Goal: Task Accomplishment & Management: Use online tool/utility

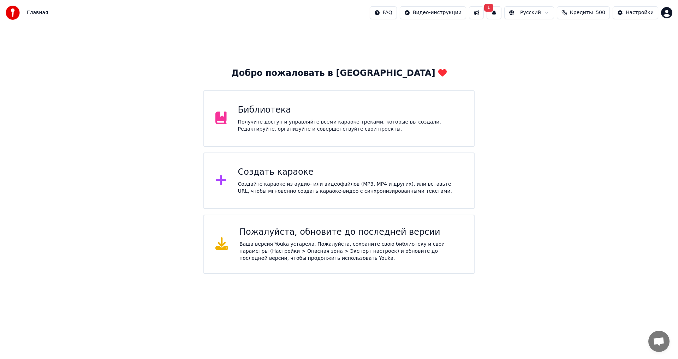
click at [495, 13] on button "1" at bounding box center [494, 12] width 15 height 13
click at [530, 38] on button "Обновить" at bounding box center [548, 35] width 37 height 13
click at [283, 197] on div "Создать караоке Создайте караоке из аудио- или видеофайлов (MP3, MP4 и других),…" at bounding box center [338, 181] width 271 height 57
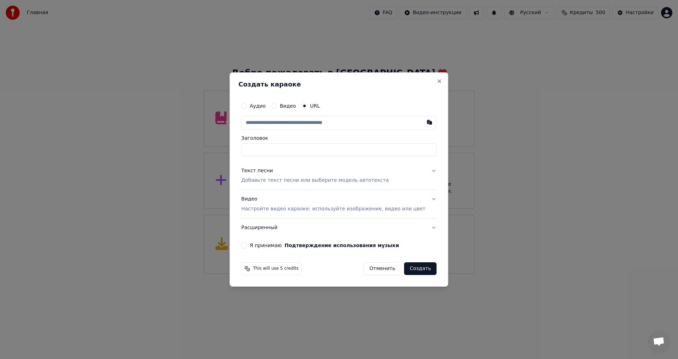
paste input "**********"
type input "**********"
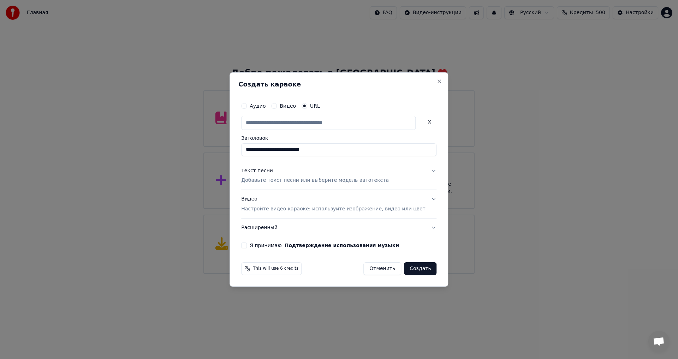
scroll to position [0, 0]
click at [271, 180] on p "Добавьте текст песни или выберите модель автотекста" at bounding box center [315, 180] width 148 height 7
type input "**********"
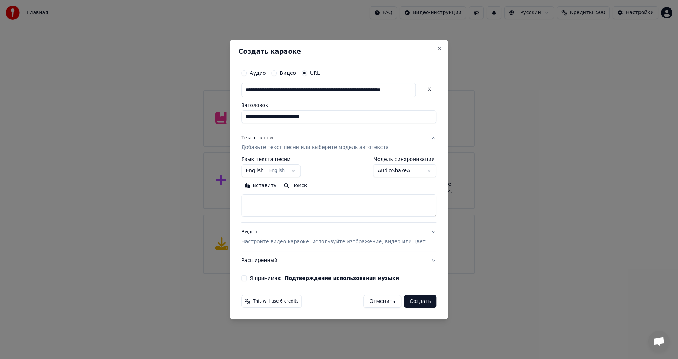
click at [277, 210] on textarea at bounding box center [338, 206] width 195 height 23
paste textarea "**********"
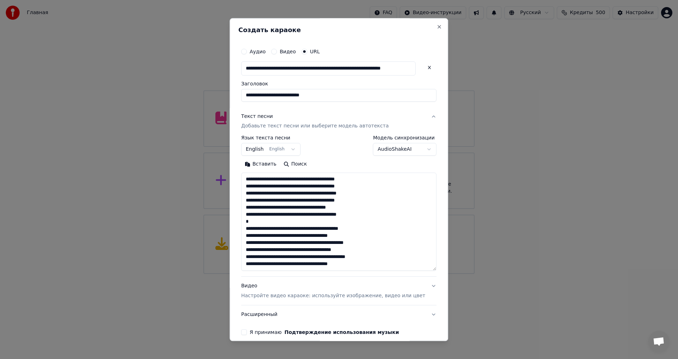
scroll to position [73, 0]
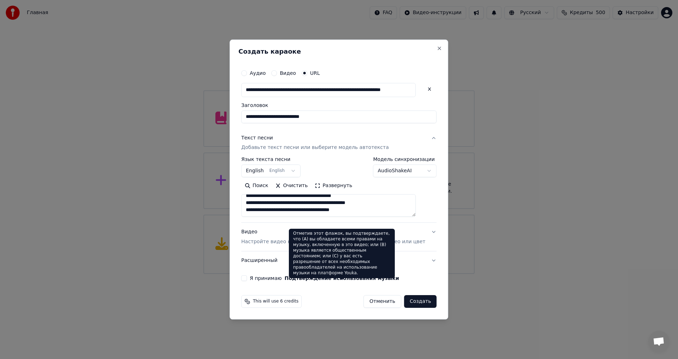
paste textarea "**********"
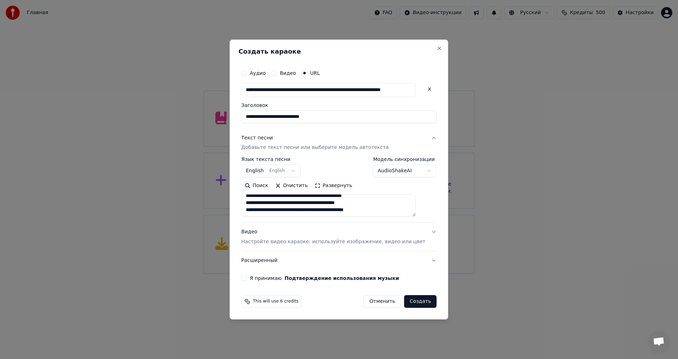
paste textarea "**********"
type textarea "**********"
click at [247, 281] on button "Я принимаю Подтверждение использования музыки" at bounding box center [244, 278] width 6 height 6
click at [410, 304] on button "Создать" at bounding box center [420, 301] width 32 height 13
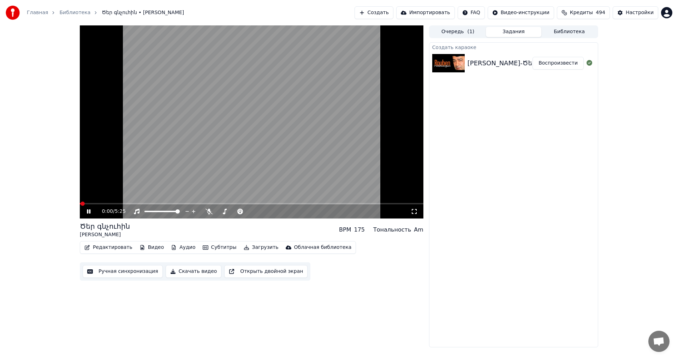
click at [267, 149] on video at bounding box center [252, 121] width 344 height 193
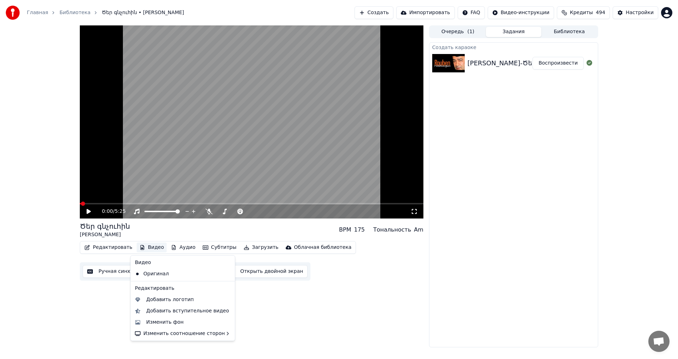
click at [138, 245] on button "Видео" at bounding box center [152, 248] width 30 height 10
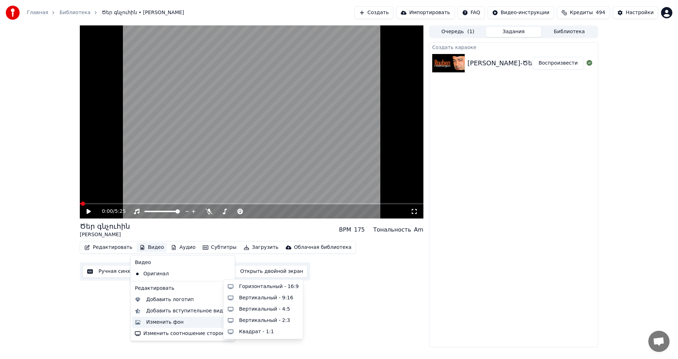
click at [175, 327] on div "Изменить фон" at bounding box center [182, 322] width 101 height 11
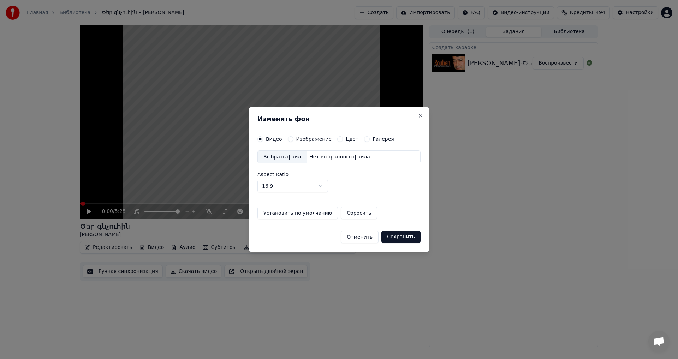
click at [291, 139] on button "Изображение" at bounding box center [291, 139] width 6 height 6
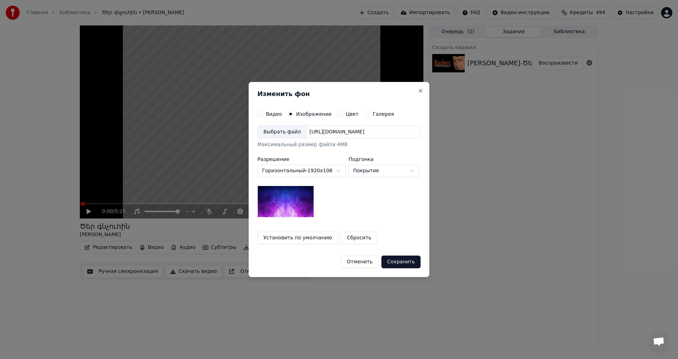
click at [276, 136] on div "Выбрать файл" at bounding box center [282, 132] width 49 height 13
click at [403, 264] on button "Сохранить" at bounding box center [400, 262] width 39 height 13
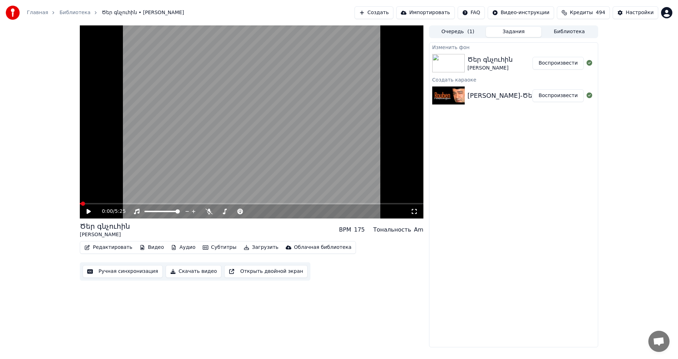
click at [559, 62] on button "Воспроизвести" at bounding box center [558, 63] width 51 height 13
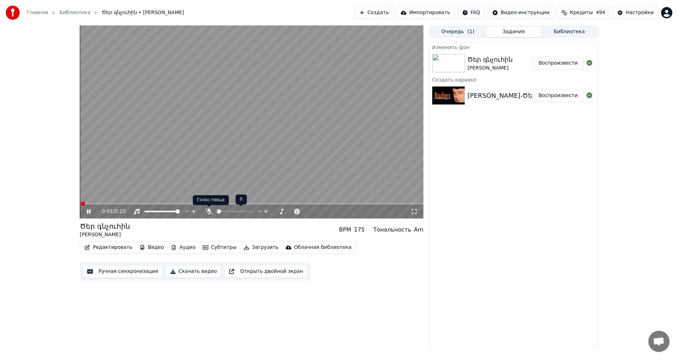
click at [209, 212] on icon at bounding box center [209, 212] width 7 height 6
click at [213, 158] on video at bounding box center [252, 121] width 344 height 193
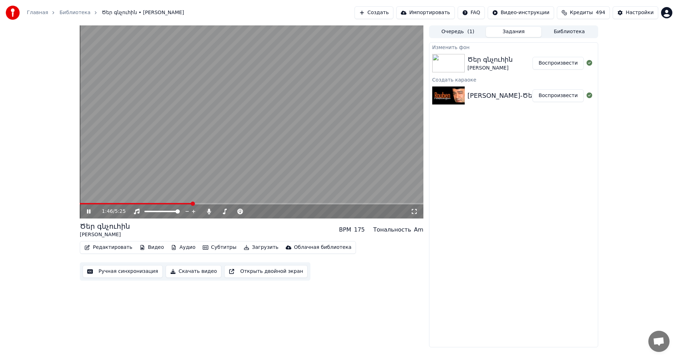
click at [174, 202] on video at bounding box center [252, 121] width 344 height 193
click at [160, 205] on div "1:46 / 5:25" at bounding box center [252, 211] width 344 height 14
click at [162, 203] on span at bounding box center [136, 203] width 113 height 1
click at [245, 153] on video at bounding box center [252, 121] width 344 height 193
click at [268, 142] on video at bounding box center [252, 121] width 344 height 193
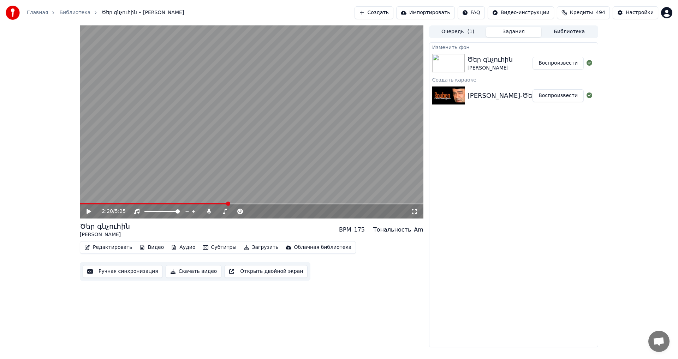
click at [107, 248] on button "Редактировать" at bounding box center [109, 248] width 54 height 10
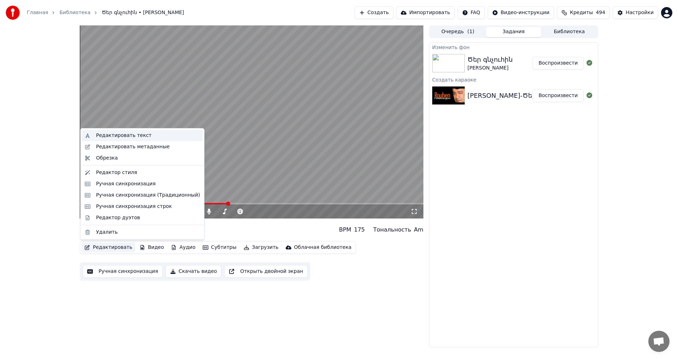
click at [149, 133] on div "Редактировать текст" at bounding box center [148, 135] width 104 height 7
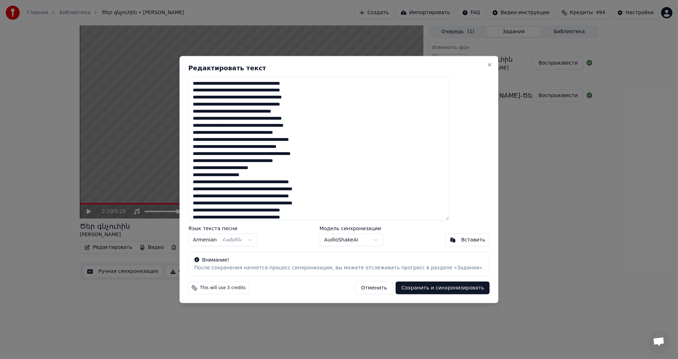
click at [371, 171] on textarea at bounding box center [318, 149] width 261 height 144
click at [287, 177] on textarea at bounding box center [318, 149] width 261 height 144
click at [387, 180] on textarea at bounding box center [318, 149] width 261 height 144
click at [336, 183] on textarea at bounding box center [318, 149] width 261 height 144
type textarea "**********"
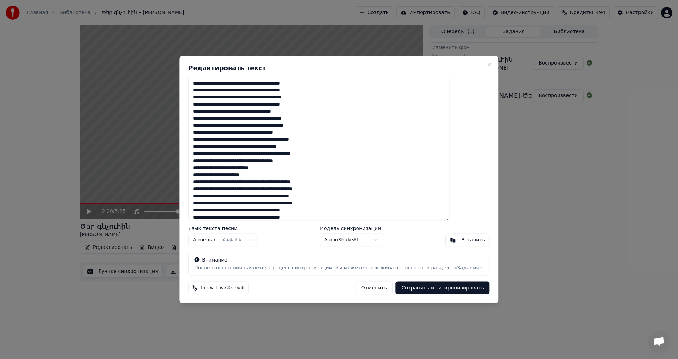
drag, startPoint x: 434, startPoint y: 289, endPoint x: 405, endPoint y: 311, distance: 36.2
click at [434, 290] on button "Сохранить и синхронизировать" at bounding box center [443, 288] width 94 height 13
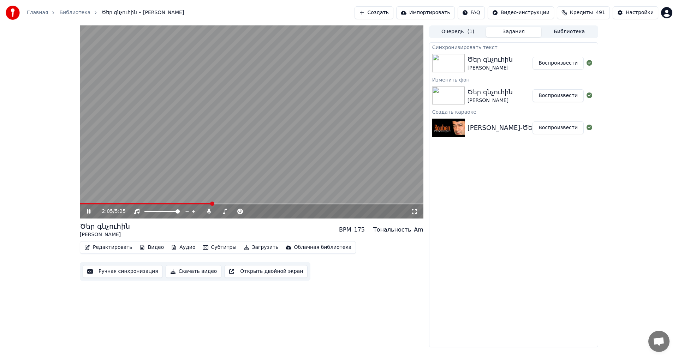
click at [212, 204] on span at bounding box center [146, 203] width 132 height 1
click at [218, 211] on span at bounding box center [234, 211] width 35 height 1
click at [171, 204] on span at bounding box center [184, 203] width 209 height 1
click at [150, 97] on video at bounding box center [252, 121] width 344 height 193
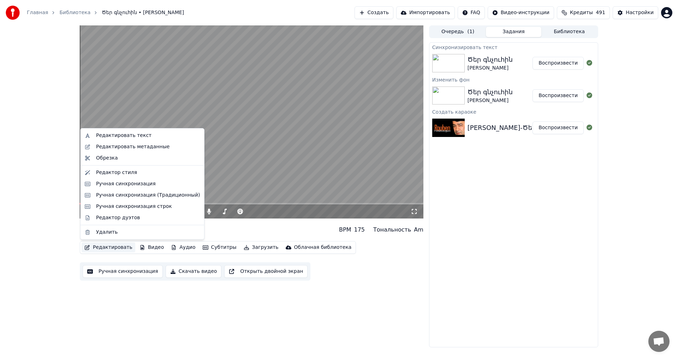
click at [98, 245] on button "Редактировать" at bounding box center [109, 248] width 54 height 10
click at [123, 149] on div "Редактировать метаданные" at bounding box center [132, 146] width 73 height 7
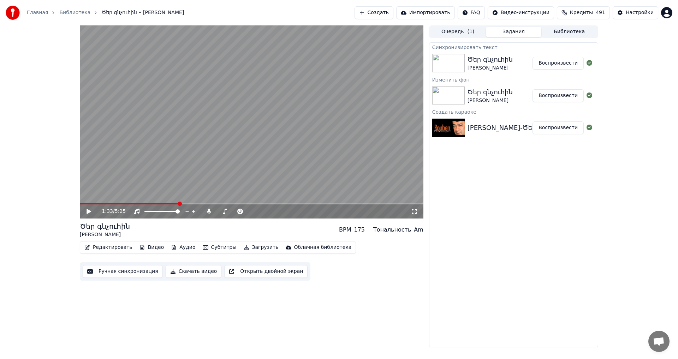
click at [242, 250] on button "Загрузить" at bounding box center [261, 248] width 41 height 10
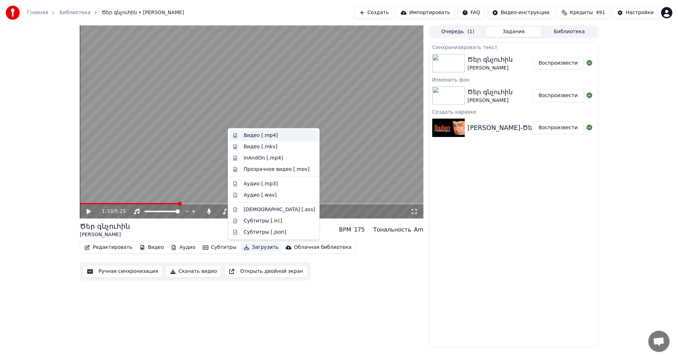
click at [273, 135] on div "Видео [.mp4]" at bounding box center [279, 135] width 71 height 7
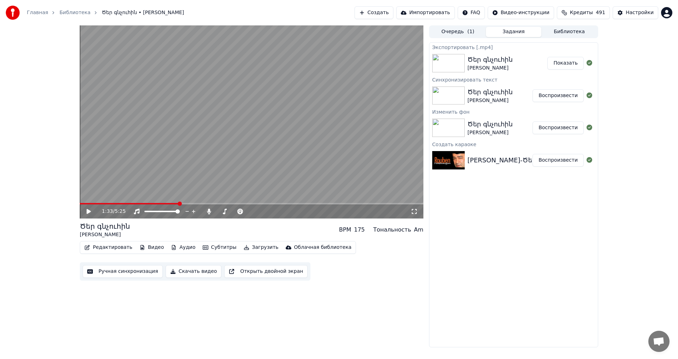
click at [561, 68] on button "Показать" at bounding box center [565, 63] width 36 height 13
click at [376, 8] on button "Создать" at bounding box center [374, 12] width 39 height 13
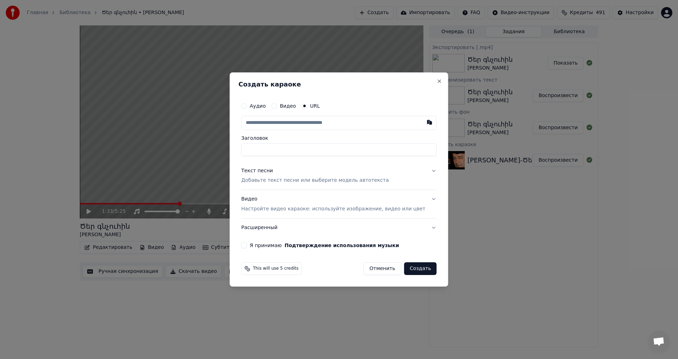
type input "**********"
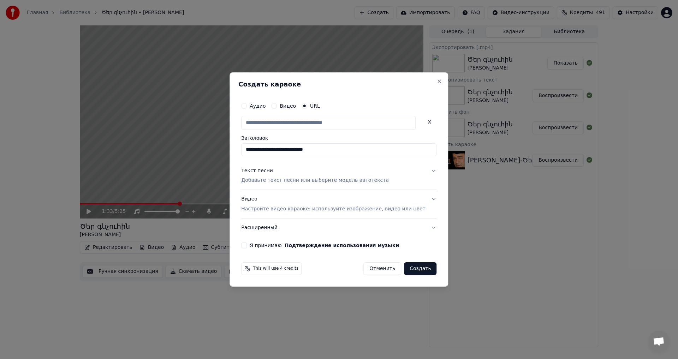
click at [273, 183] on p "Добавьте текст песни или выберите модель автотекста" at bounding box center [315, 180] width 148 height 7
type input "**********"
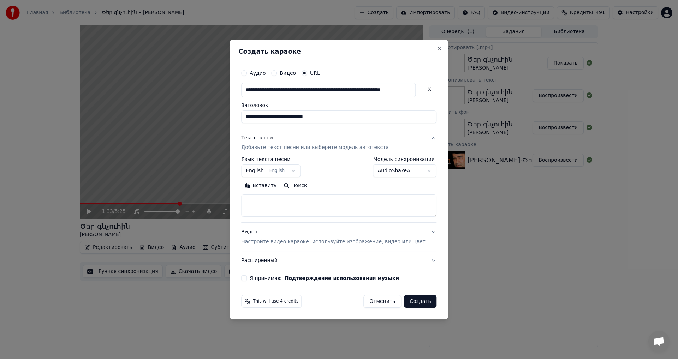
click at [274, 211] on textarea at bounding box center [338, 206] width 195 height 23
paste textarea "**********"
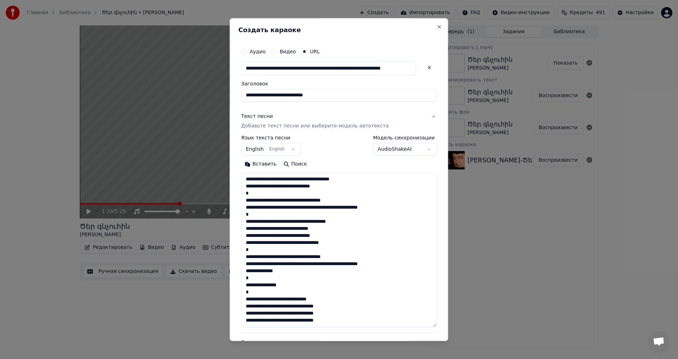
scroll to position [129, 0]
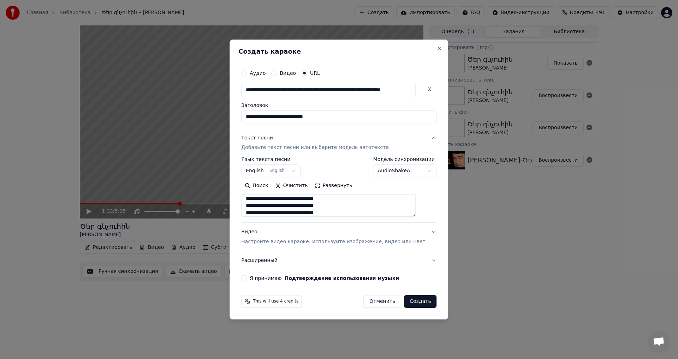
paste textarea "**********"
type textarea "**********"
click at [247, 278] on button "Я принимаю Подтверждение использования музыки" at bounding box center [244, 278] width 6 height 6
click at [409, 305] on button "Создать" at bounding box center [420, 301] width 32 height 13
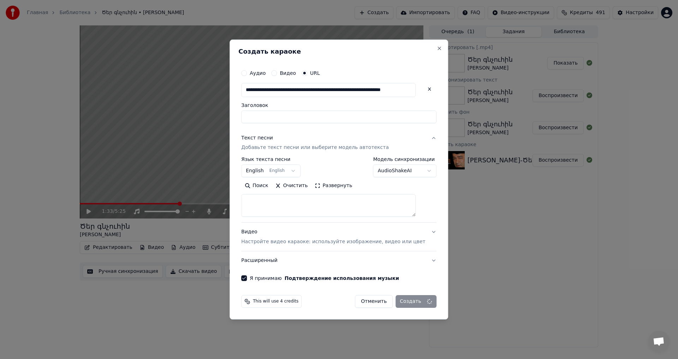
select select
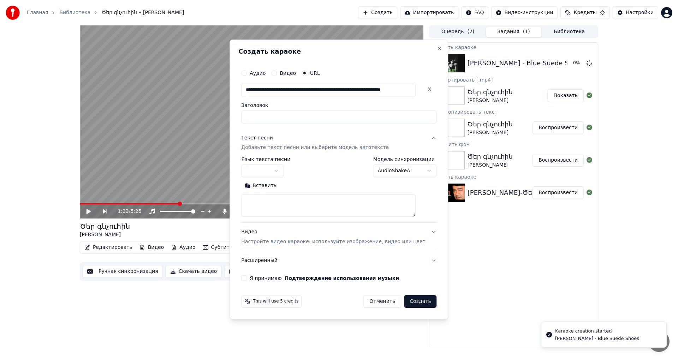
scroll to position [0, 0]
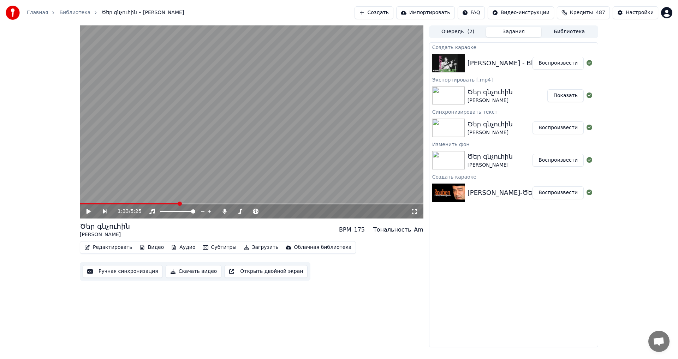
click at [557, 62] on button "Воспроизвести" at bounding box center [558, 63] width 51 height 13
click at [90, 213] on icon at bounding box center [89, 211] width 4 height 4
click at [149, 250] on button "Видео" at bounding box center [152, 248] width 30 height 10
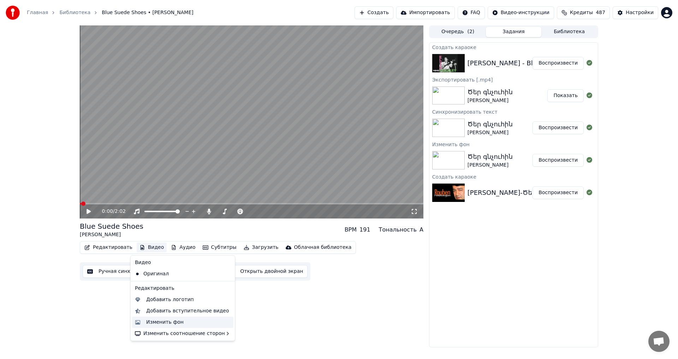
click at [184, 322] on div "Изменить фон" at bounding box center [188, 322] width 84 height 7
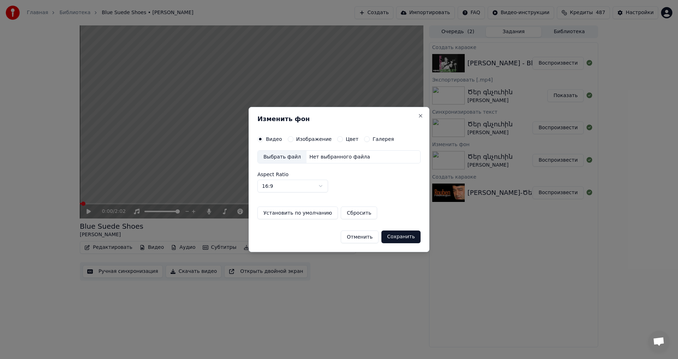
click at [291, 139] on button "Изображение" at bounding box center [291, 139] width 6 height 6
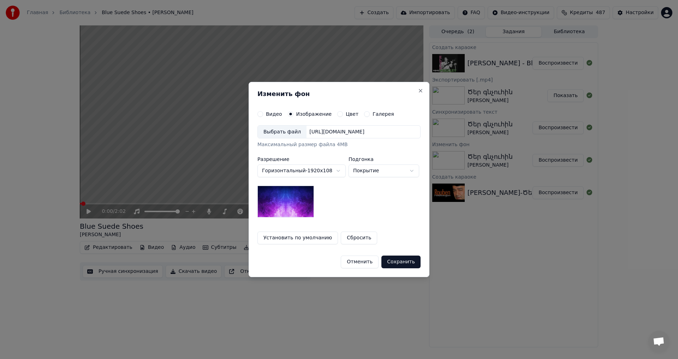
click at [289, 136] on div "Выбрать файл" at bounding box center [282, 132] width 49 height 13
click at [393, 263] on button "Сохранить" at bounding box center [400, 262] width 39 height 13
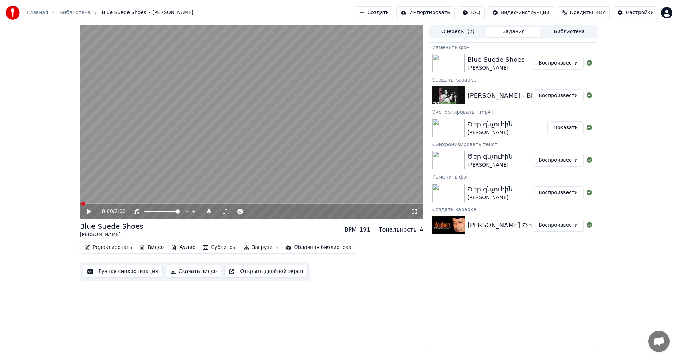
click at [569, 63] on button "Воспроизвести" at bounding box center [558, 63] width 51 height 13
click at [201, 150] on video at bounding box center [252, 121] width 344 height 193
click at [268, 142] on video at bounding box center [252, 121] width 344 height 193
click at [252, 214] on span at bounding box center [250, 211] width 4 height 4
click at [298, 118] on video at bounding box center [252, 121] width 344 height 193
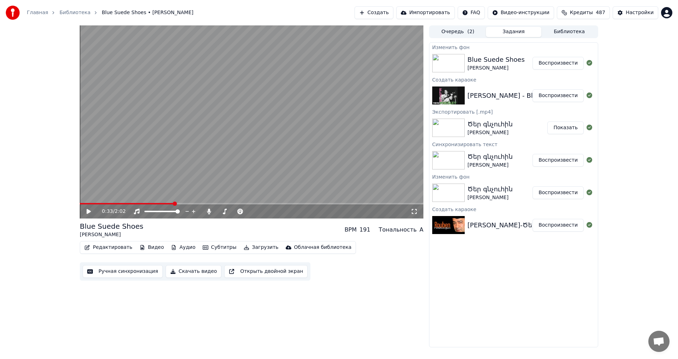
click at [372, 19] on div "Главная Библиотека Blue Suede Shoes • [PERSON_NAME] Создать Импортировать FAQ В…" at bounding box center [339, 12] width 678 height 25
click at [371, 13] on button "Создать" at bounding box center [374, 12] width 39 height 13
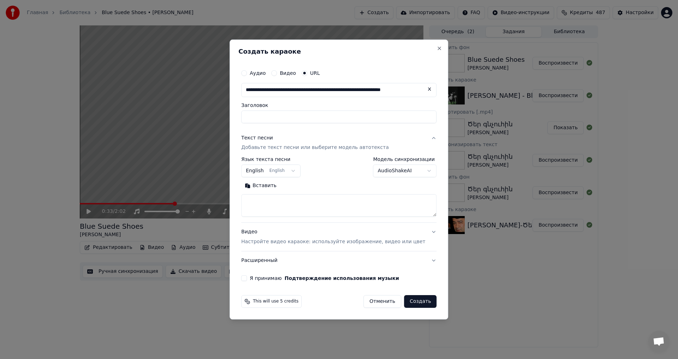
scroll to position [0, 20]
type input "**********"
click at [273, 204] on textarea at bounding box center [338, 206] width 195 height 23
type input "**********"
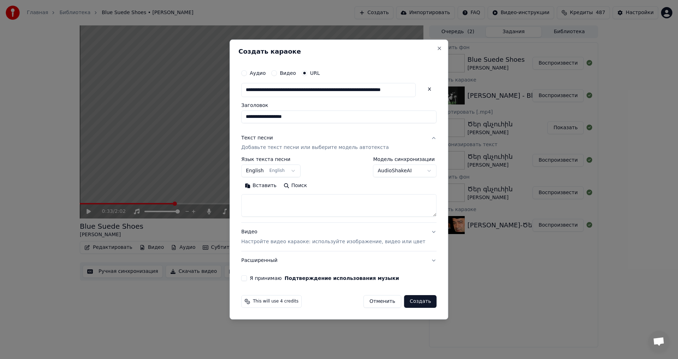
scroll to position [0, 0]
paste textarea "**********"
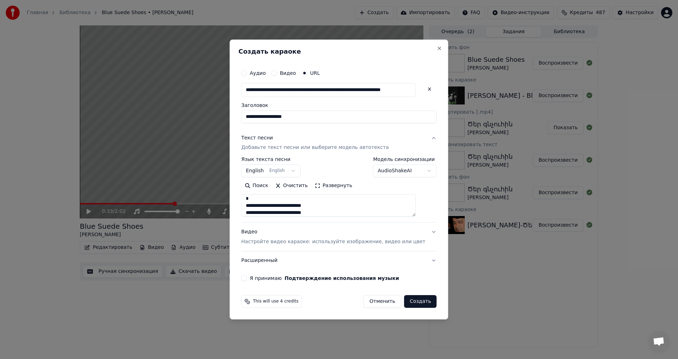
type textarea "**********"
click at [247, 278] on button "Я принимаю Подтверждение использования музыки" at bounding box center [244, 278] width 6 height 6
click at [416, 300] on button "Создать" at bounding box center [420, 301] width 32 height 13
select select "**"
select select
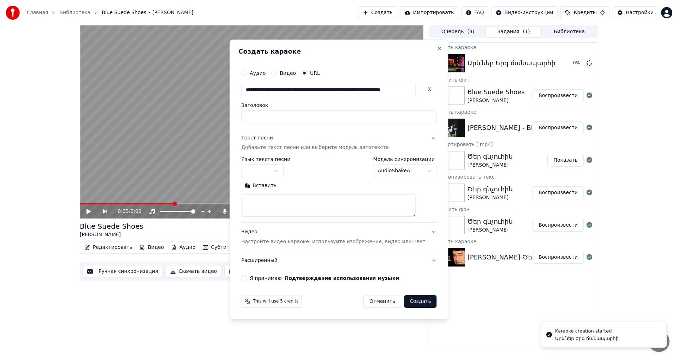
scroll to position [0, 0]
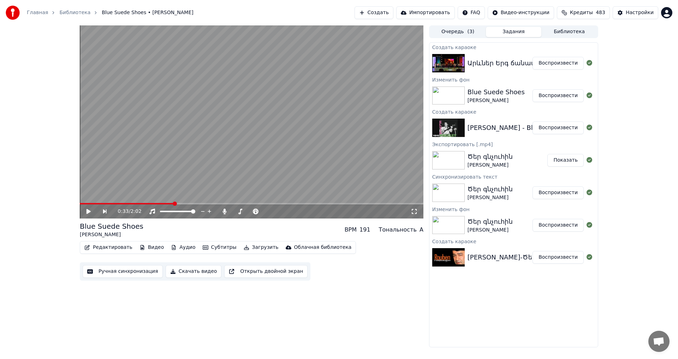
click at [557, 65] on button "Воспроизвести" at bounding box center [558, 63] width 51 height 13
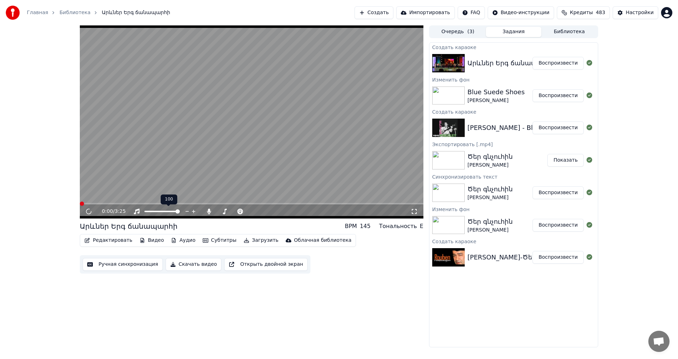
click at [187, 148] on video at bounding box center [252, 121] width 344 height 193
click at [142, 240] on button "Видео" at bounding box center [152, 241] width 30 height 10
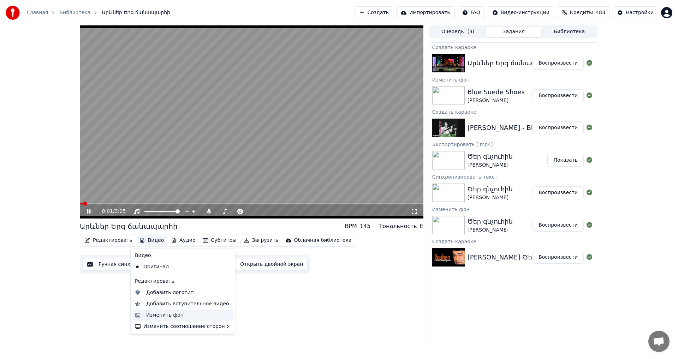
click at [171, 314] on div "Изменить фон" at bounding box center [164, 315] width 37 height 7
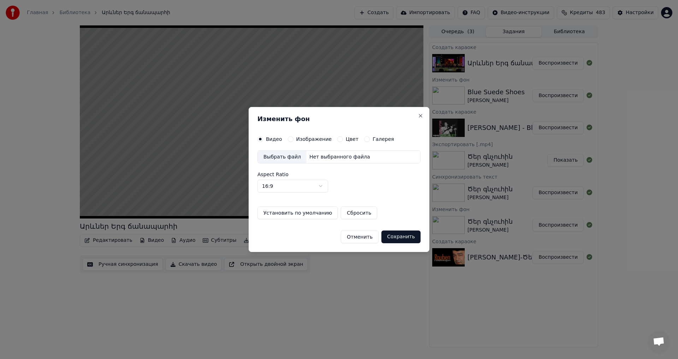
click at [293, 138] on div "Изображение" at bounding box center [310, 139] width 44 height 6
click at [289, 140] on button "Изображение" at bounding box center [291, 139] width 6 height 6
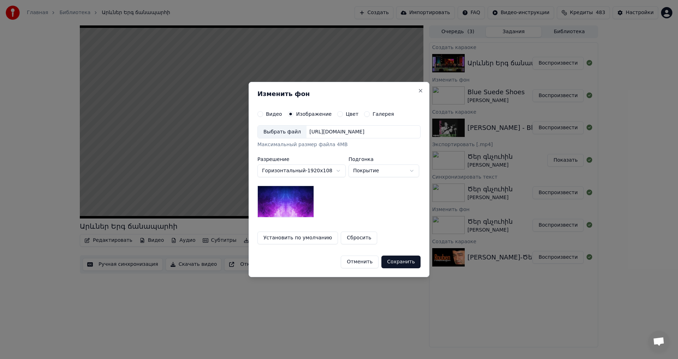
click at [329, 133] on div "[URL][DOMAIN_NAME]" at bounding box center [337, 132] width 61 height 7
click at [405, 262] on button "Сохранить" at bounding box center [400, 262] width 39 height 13
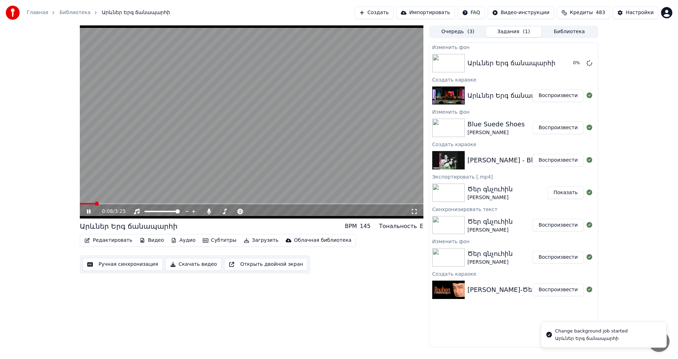
click at [210, 136] on video at bounding box center [252, 121] width 344 height 193
click at [566, 59] on button "Воспроизвести" at bounding box center [558, 63] width 51 height 13
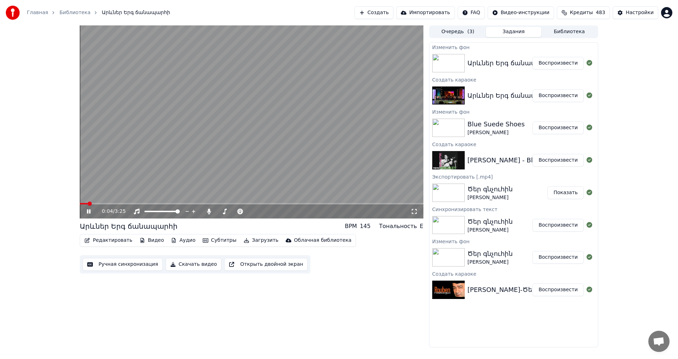
click at [88, 202] on span at bounding box center [90, 204] width 4 height 4
click at [90, 213] on icon at bounding box center [89, 211] width 4 height 4
click at [106, 242] on button "Редактировать" at bounding box center [109, 241] width 54 height 10
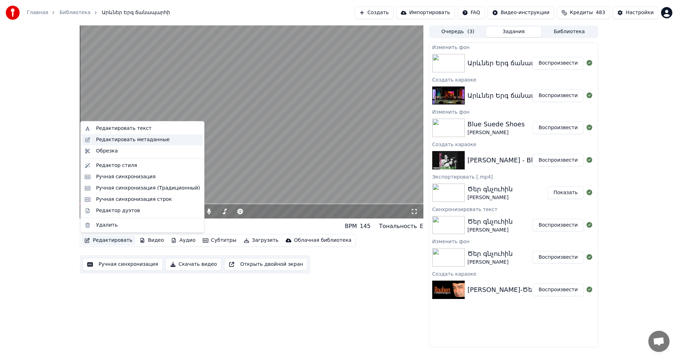
click at [133, 137] on div "Редактировать метаданные" at bounding box center [132, 139] width 73 height 7
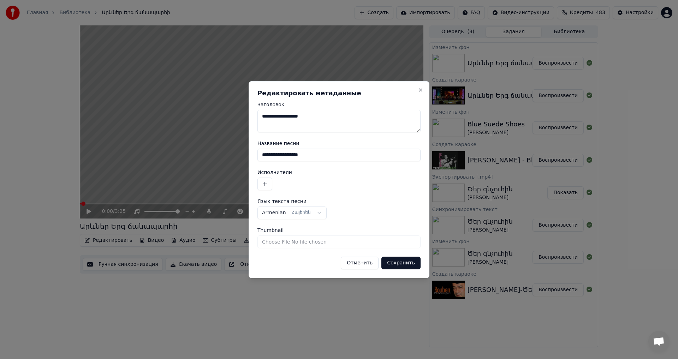
drag, startPoint x: 339, startPoint y: 156, endPoint x: 283, endPoint y: 158, distance: 56.9
click at [283, 158] on input "**********" at bounding box center [338, 155] width 163 height 13
click at [280, 156] on input "**********" at bounding box center [338, 155] width 163 height 13
drag, startPoint x: 280, startPoint y: 156, endPoint x: 256, endPoint y: 154, distance: 24.1
click at [256, 154] on div "**********" at bounding box center [339, 179] width 181 height 197
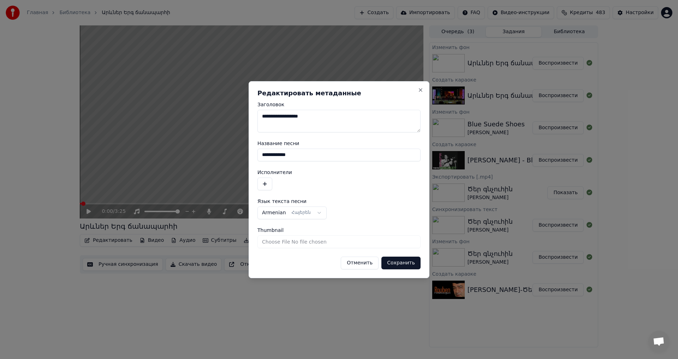
type input "**********"
click at [267, 188] on button "button" at bounding box center [264, 184] width 15 height 13
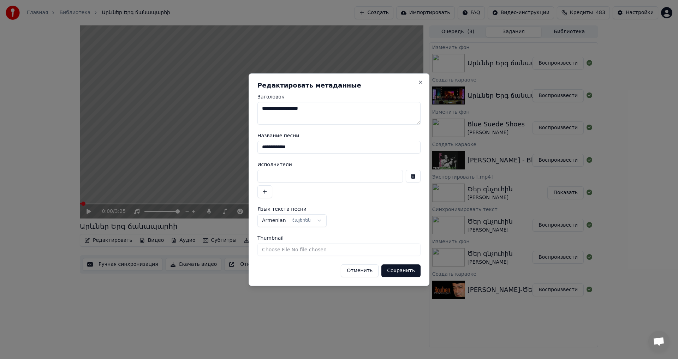
click at [273, 171] on input at bounding box center [329, 176] width 145 height 13
paste input "******"
type input "******"
click at [410, 267] on button "Сохранить" at bounding box center [400, 270] width 39 height 13
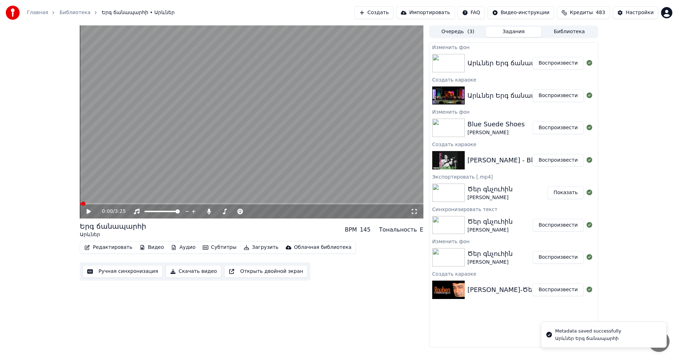
click at [168, 140] on video at bounding box center [252, 121] width 344 height 193
click at [157, 147] on video at bounding box center [252, 121] width 344 height 193
click at [216, 91] on video at bounding box center [252, 121] width 344 height 193
click at [108, 272] on button "Ручная синхронизация" at bounding box center [123, 271] width 80 height 13
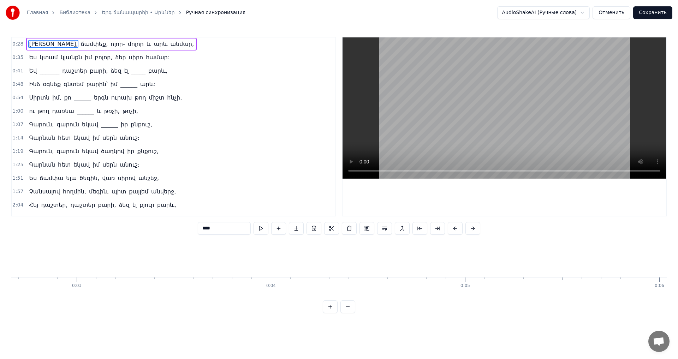
scroll to position [0, 1869]
click at [608, 8] on button "Отменить" at bounding box center [612, 12] width 38 height 13
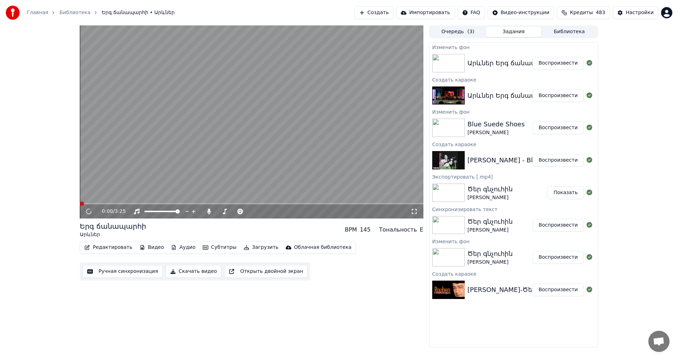
click at [103, 250] on button "Редактировать" at bounding box center [109, 248] width 54 height 10
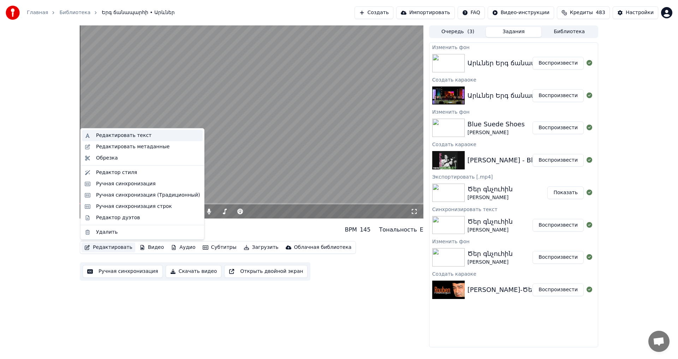
click at [122, 136] on div "Редактировать текст" at bounding box center [123, 135] width 55 height 7
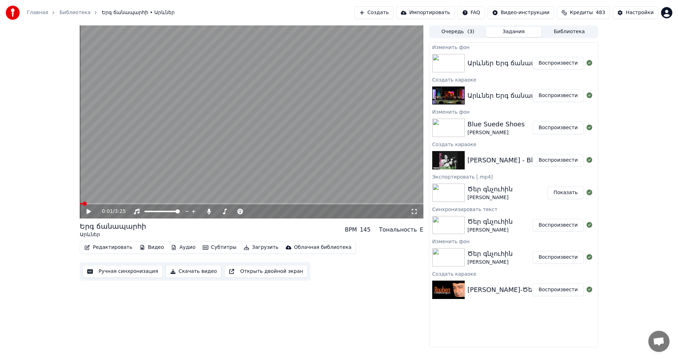
click at [105, 244] on button "Редактировать" at bounding box center [109, 248] width 54 height 10
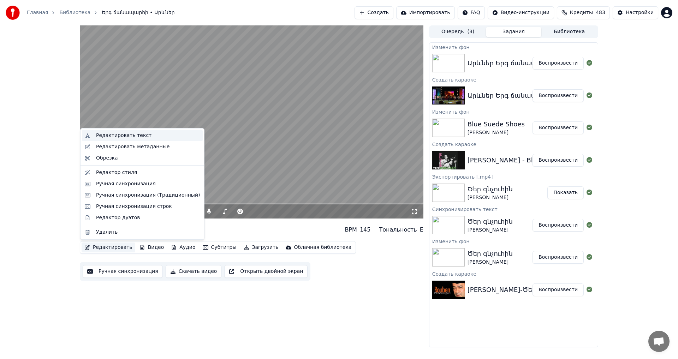
click at [120, 132] on div "Редактировать текст" at bounding box center [123, 135] width 55 height 7
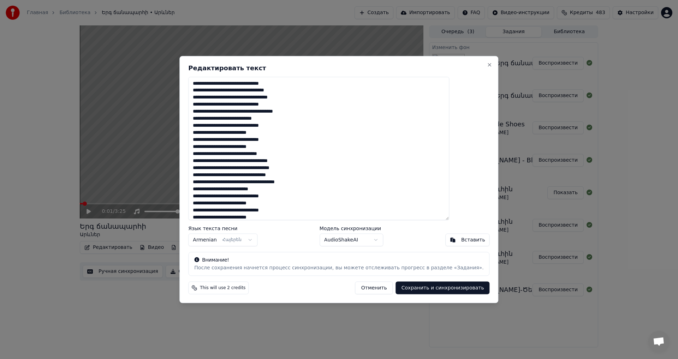
drag, startPoint x: 232, startPoint y: 99, endPoint x: 222, endPoint y: 100, distance: 10.0
click at [222, 100] on textarea "**********" at bounding box center [318, 149] width 261 height 144
click at [326, 113] on textarea "**********" at bounding box center [318, 149] width 261 height 144
type textarea "**********"
click at [421, 287] on button "Сохранить и синхронизировать" at bounding box center [443, 288] width 94 height 13
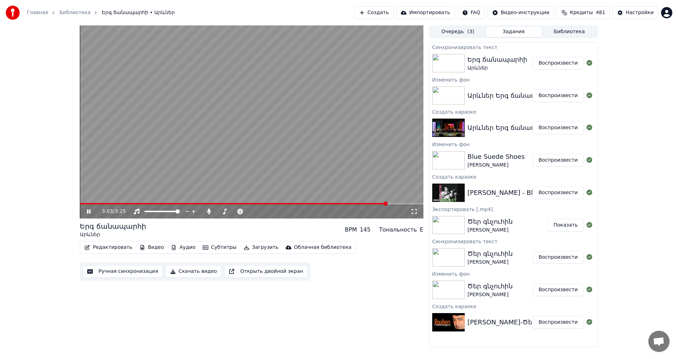
click at [218, 121] on video at bounding box center [252, 121] width 344 height 193
click at [132, 274] on button "Ручная синхронизация" at bounding box center [123, 271] width 80 height 13
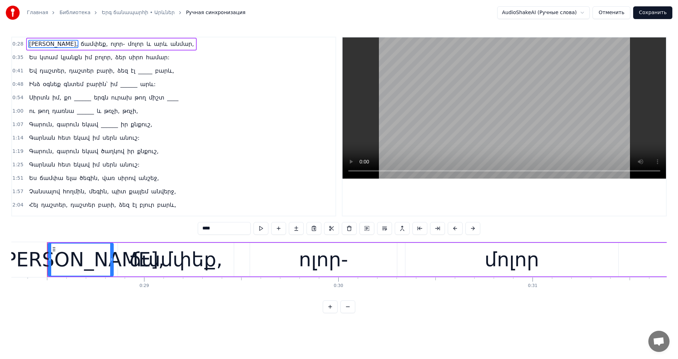
scroll to position [117, 0]
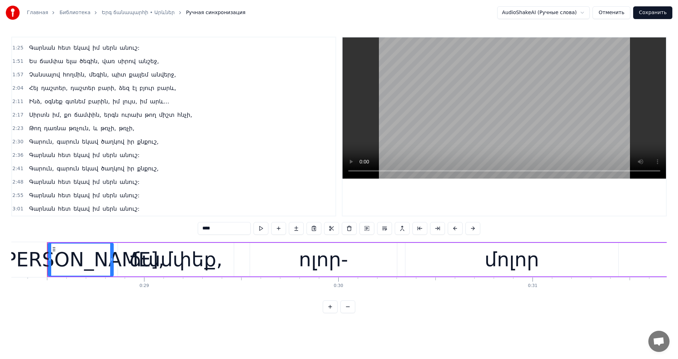
click at [603, 12] on button "Отменить" at bounding box center [612, 12] width 38 height 13
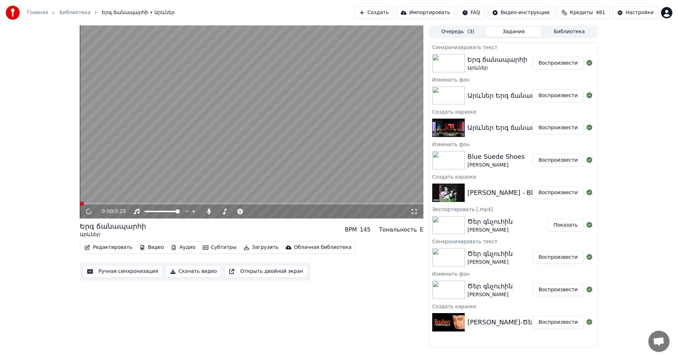
click at [262, 142] on video at bounding box center [252, 121] width 344 height 193
click at [319, 203] on video at bounding box center [252, 121] width 344 height 193
click at [322, 205] on div "0:05 / 3:25" at bounding box center [252, 211] width 344 height 14
click at [325, 201] on video at bounding box center [252, 121] width 344 height 193
click at [327, 204] on span at bounding box center [252, 203] width 344 height 1
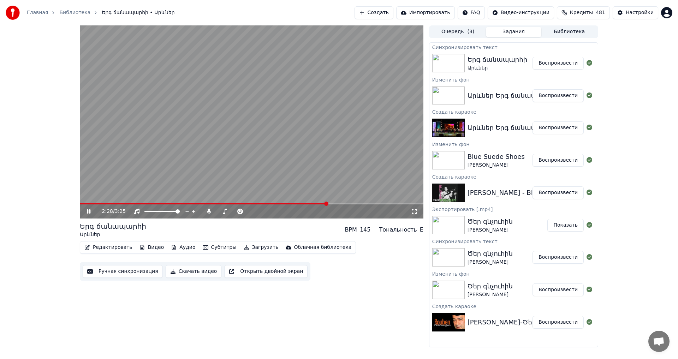
click at [315, 127] on video at bounding box center [252, 121] width 344 height 193
click at [355, 204] on span at bounding box center [252, 203] width 344 height 1
click at [285, 150] on video at bounding box center [252, 121] width 344 height 193
click at [106, 242] on div "Редактировать Видео Аудио Субтитры Загрузить Облачная библиотека" at bounding box center [218, 247] width 276 height 13
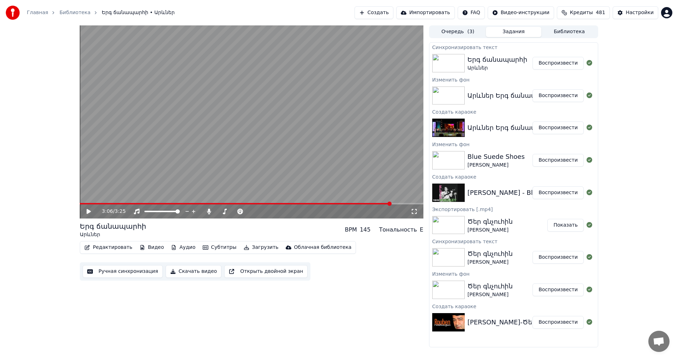
click at [107, 249] on button "Редактировать" at bounding box center [109, 248] width 54 height 10
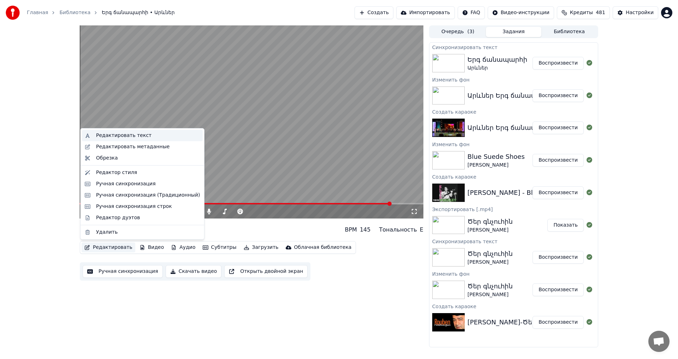
click at [165, 139] on div "Редактировать текст" at bounding box center [142, 135] width 121 height 11
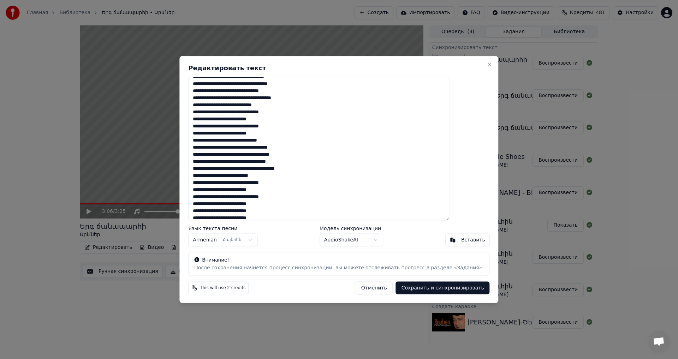
scroll to position [18, 0]
drag, startPoint x: 246, startPoint y: 215, endPoint x: 182, endPoint y: 214, distance: 64.3
click at [187, 214] on body "Главная Библиотека Երգ ճանապարհի • Արևներ Создать Импортировать FAQ Видео-инстр…" at bounding box center [339, 179] width 678 height 359
click at [223, 209] on textarea "**********" at bounding box center [318, 149] width 261 height 144
drag, startPoint x: 243, startPoint y: 215, endPoint x: 207, endPoint y: 211, distance: 36.9
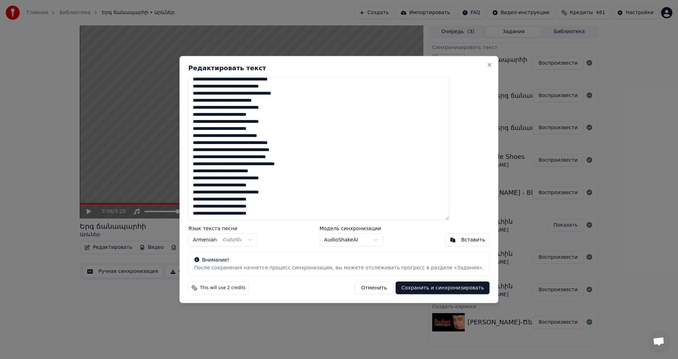
click at [207, 211] on div "**********" at bounding box center [338, 180] width 319 height 248
type textarea "**********"
click at [429, 291] on button "Сохранить и синхронизировать" at bounding box center [443, 288] width 94 height 13
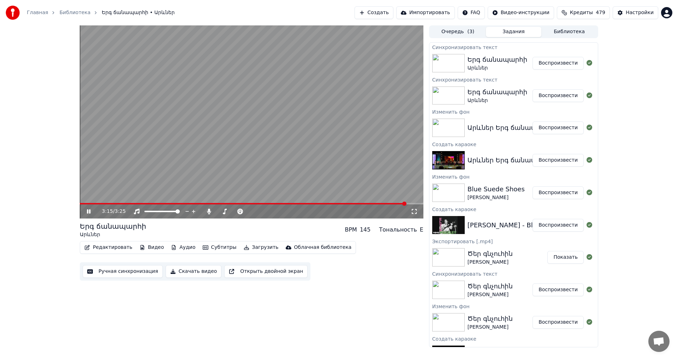
click at [252, 92] on video at bounding box center [252, 121] width 344 height 193
click at [104, 204] on span at bounding box center [243, 203] width 327 height 1
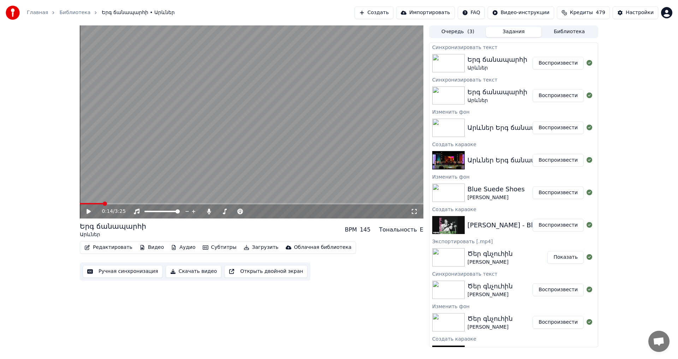
click at [210, 126] on video at bounding box center [252, 121] width 344 height 193
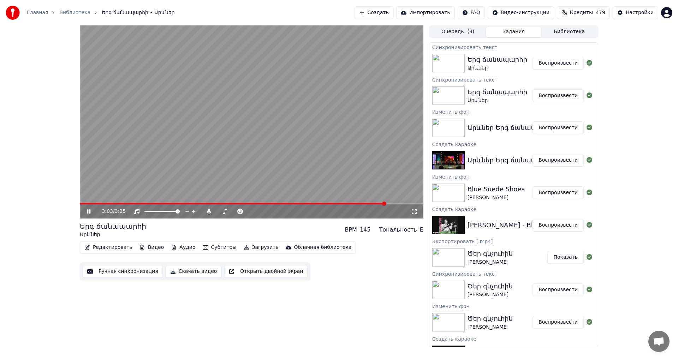
click at [253, 132] on video at bounding box center [252, 121] width 344 height 193
click at [159, 203] on span at bounding box center [233, 203] width 307 height 1
click at [222, 212] on span at bounding box center [234, 211] width 35 height 1
click at [218, 214] on span at bounding box center [220, 211] width 4 height 4
click at [266, 214] on icon at bounding box center [266, 211] width 7 height 7
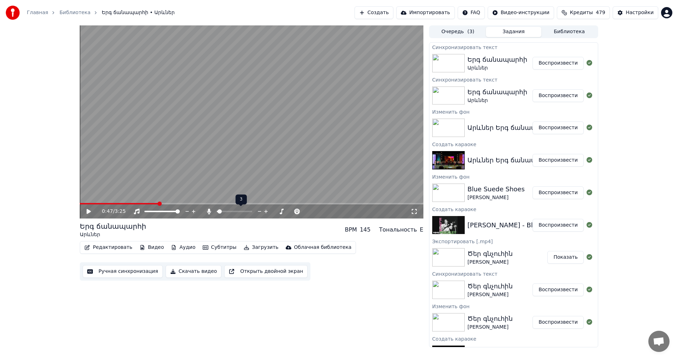
click at [266, 214] on icon at bounding box center [266, 211] width 7 height 7
click at [256, 176] on video at bounding box center [252, 121] width 344 height 193
click at [236, 165] on video at bounding box center [252, 121] width 344 height 193
click at [255, 248] on button "Загрузить" at bounding box center [261, 248] width 41 height 10
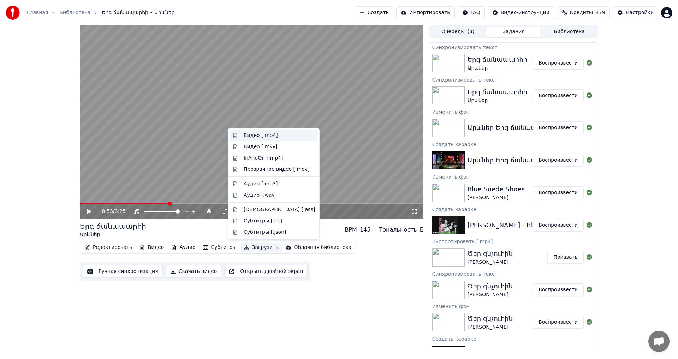
click at [273, 135] on div "Видео [.mp4]" at bounding box center [261, 135] width 34 height 7
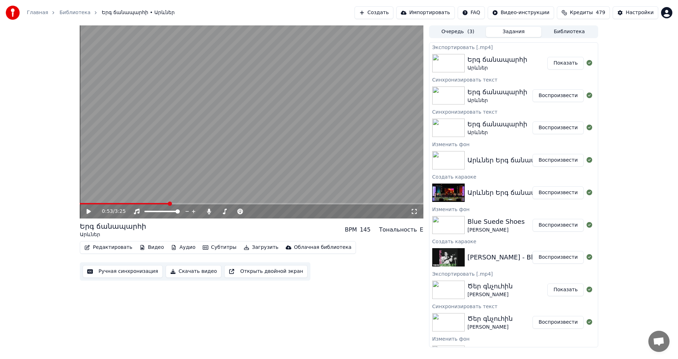
click at [554, 63] on button "Показать" at bounding box center [565, 63] width 36 height 13
click at [371, 13] on button "Создать" at bounding box center [374, 12] width 39 height 13
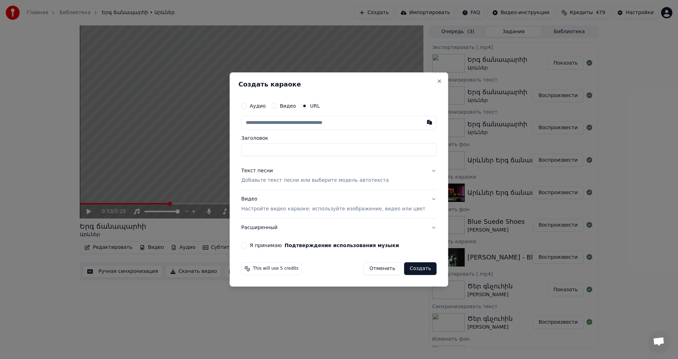
click at [285, 122] on input "text" at bounding box center [338, 123] width 195 height 14
type input "**********"
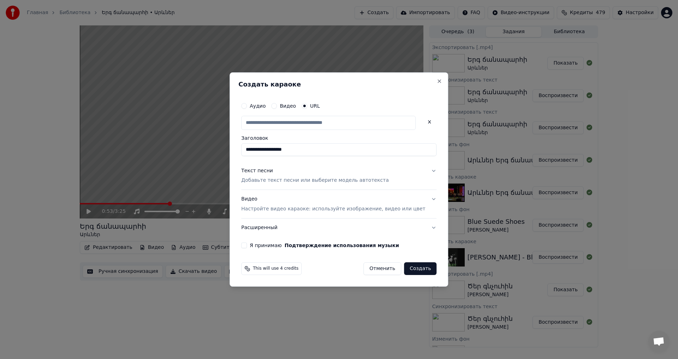
scroll to position [0, 0]
click at [257, 180] on p "Добавьте текст песни или выберите модель автотекста" at bounding box center [315, 180] width 148 height 7
type input "**********"
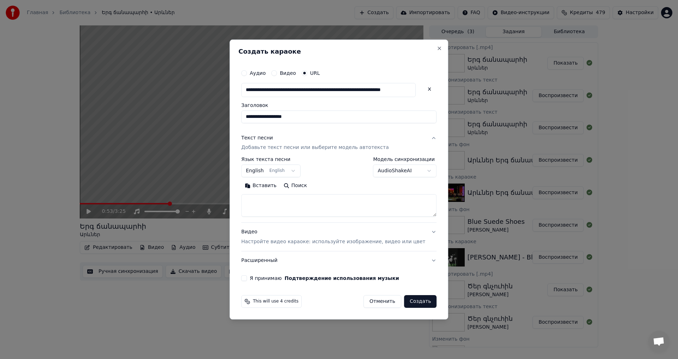
click at [269, 212] on textarea at bounding box center [338, 206] width 195 height 23
paste textarea "**********"
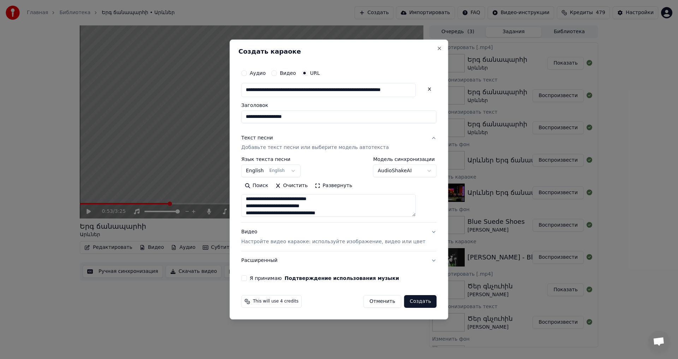
type textarea "**********"
click at [247, 278] on button "Я принимаю Подтверждение использования музыки" at bounding box center [244, 278] width 6 height 6
click at [415, 299] on button "Создать" at bounding box center [420, 301] width 32 height 13
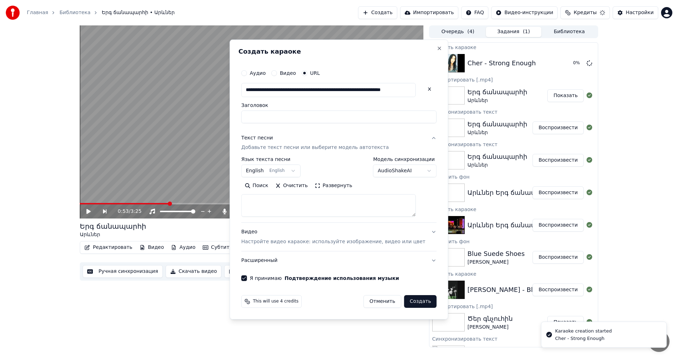
scroll to position [0, 0]
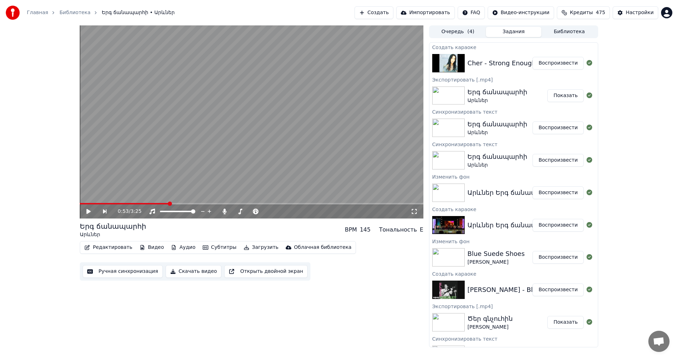
click at [543, 69] on button "Воспроизвести" at bounding box center [558, 63] width 51 height 13
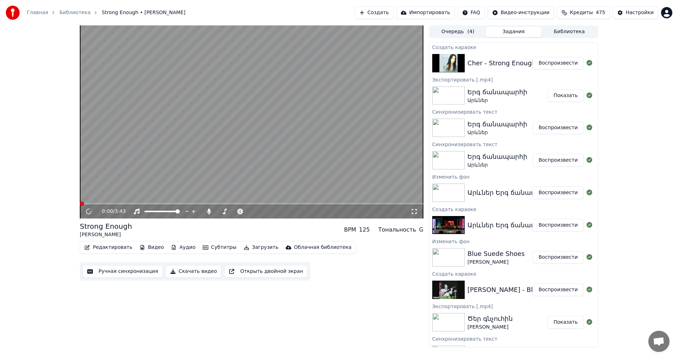
click at [187, 166] on video at bounding box center [252, 121] width 344 height 193
click at [89, 210] on icon at bounding box center [93, 212] width 17 height 6
click at [141, 249] on button "Видео" at bounding box center [152, 248] width 30 height 10
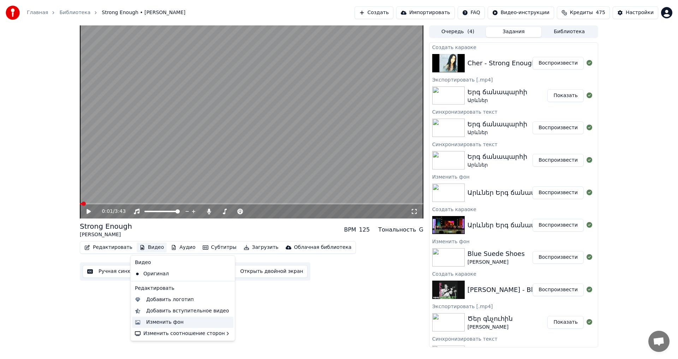
click at [176, 320] on div "Изменить фон" at bounding box center [164, 322] width 37 height 7
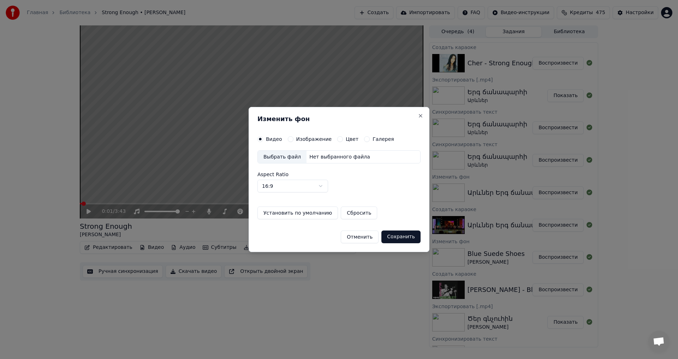
click at [306, 138] on label "Изображение" at bounding box center [314, 139] width 36 height 5
click at [293, 138] on button "Изображение" at bounding box center [291, 139] width 6 height 6
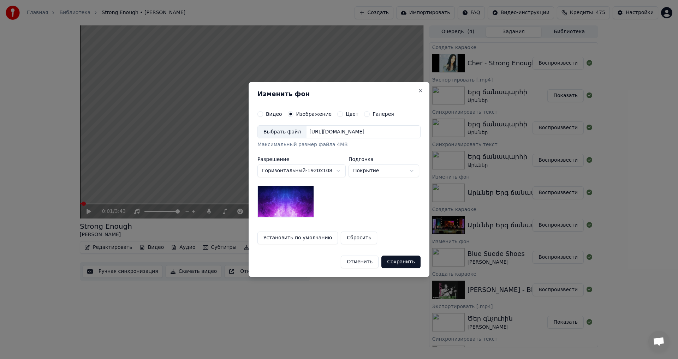
click at [323, 133] on div "[URL][DOMAIN_NAME]" at bounding box center [337, 132] width 61 height 7
click at [400, 267] on button "Сохранить" at bounding box center [400, 262] width 39 height 13
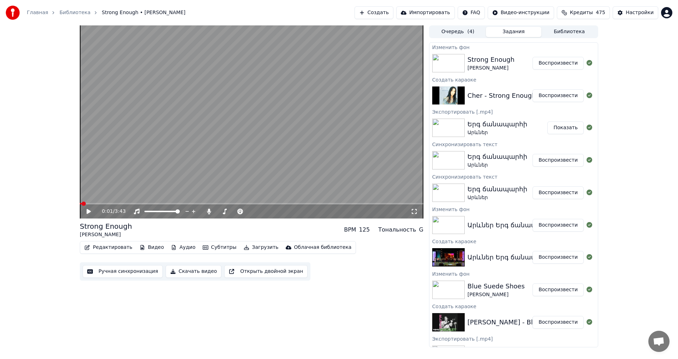
click at [558, 66] on button "Воспроизвести" at bounding box center [558, 63] width 51 height 13
click at [263, 125] on video at bounding box center [252, 121] width 344 height 193
click at [625, 15] on button "Настройки" at bounding box center [636, 12] width 46 height 13
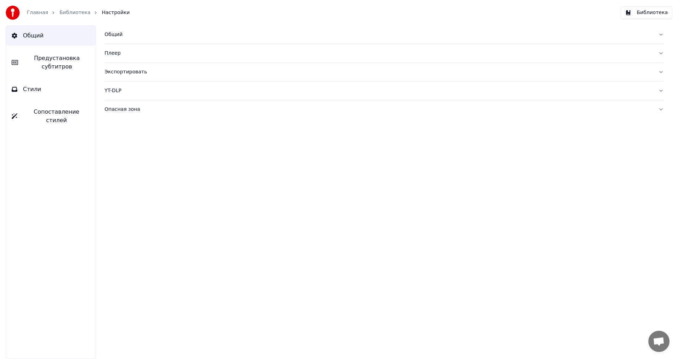
click at [53, 72] on button "Предустановка субтитров" at bounding box center [51, 62] width 90 height 28
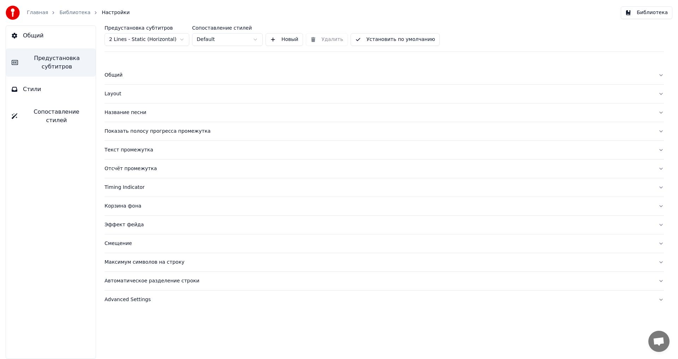
click at [137, 113] on div "Название песни" at bounding box center [379, 112] width 548 height 7
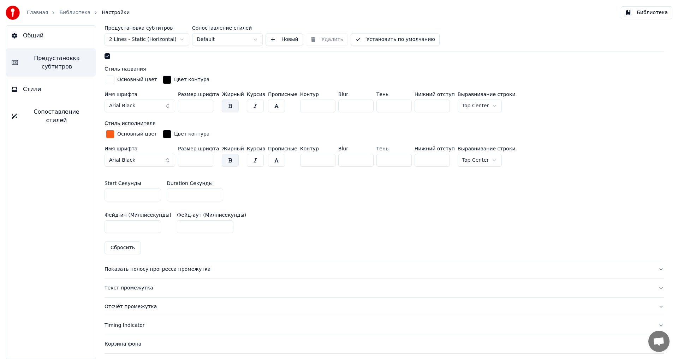
scroll to position [247, 0]
click at [218, 196] on input "*" at bounding box center [195, 194] width 57 height 13
type input "*"
click at [218, 196] on input "*" at bounding box center [195, 194] width 57 height 13
click at [379, 42] on button "Установить по умолчанию" at bounding box center [395, 39] width 89 height 13
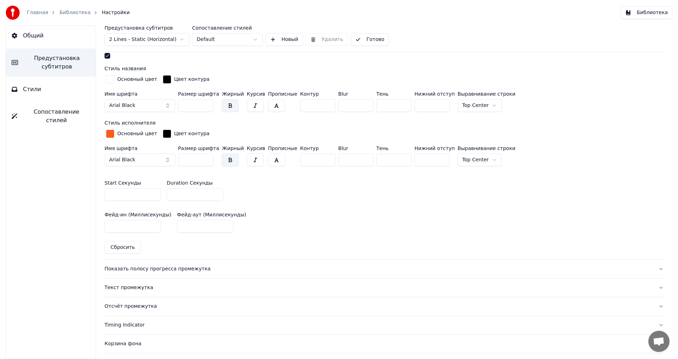
click at [636, 18] on button "Библиотека" at bounding box center [647, 12] width 52 height 13
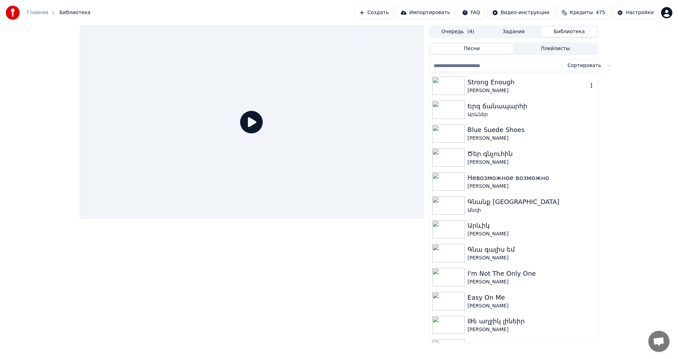
click at [487, 78] on div "Strong Enough" at bounding box center [528, 82] width 120 height 10
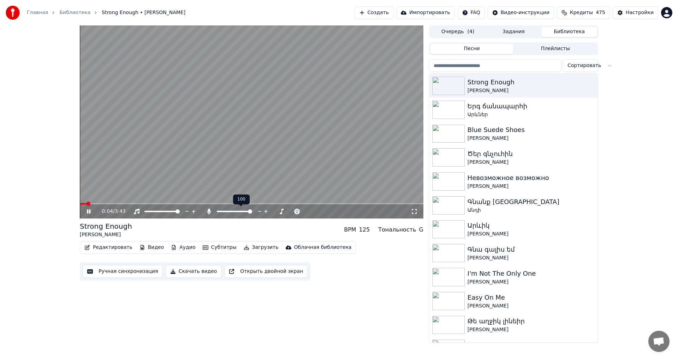
click at [252, 213] on span at bounding box center [250, 211] width 4 height 4
click at [80, 205] on span at bounding box center [82, 204] width 4 height 4
click at [80, 203] on span at bounding box center [82, 204] width 4 height 4
click at [155, 160] on video at bounding box center [252, 121] width 344 height 193
click at [106, 246] on button "Редактировать" at bounding box center [109, 248] width 54 height 10
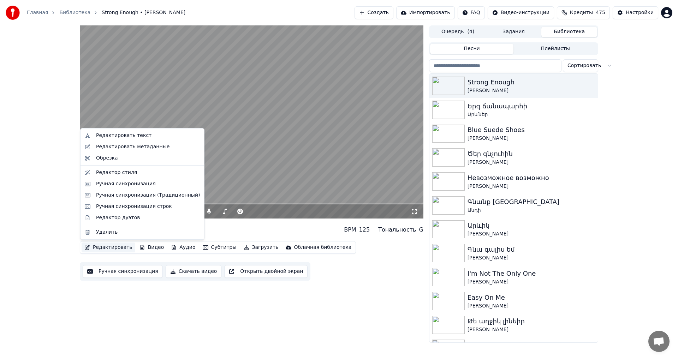
click at [111, 268] on button "Ручная синхронизация" at bounding box center [123, 271] width 80 height 13
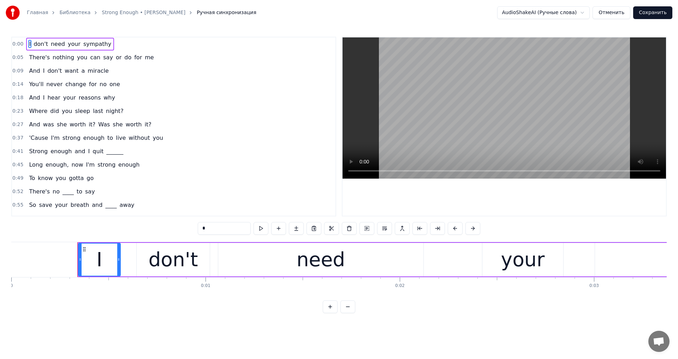
click at [37, 60] on span "There's" at bounding box center [39, 57] width 22 height 8
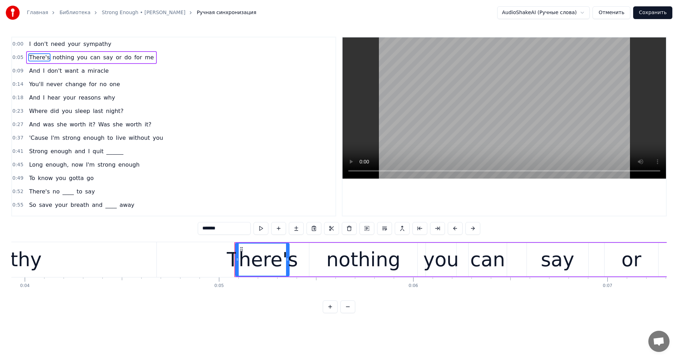
scroll to position [0, 883]
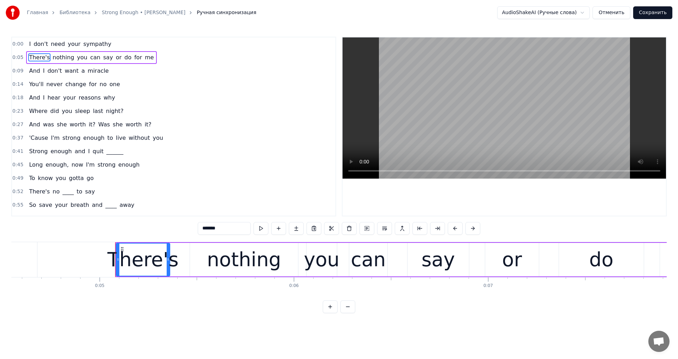
click at [216, 267] on div "nothing" at bounding box center [244, 259] width 74 height 29
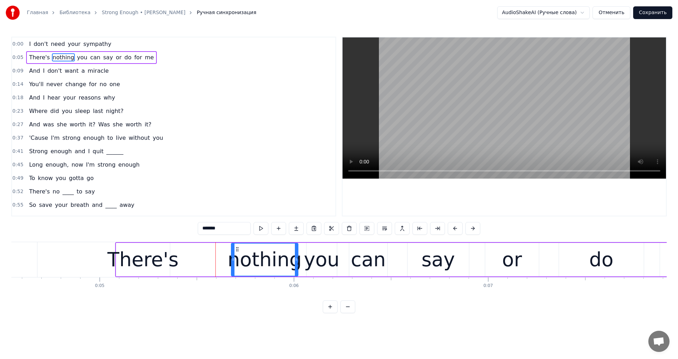
drag, startPoint x: 191, startPoint y: 261, endPoint x: 213, endPoint y: 264, distance: 22.5
click at [234, 269] on div at bounding box center [233, 260] width 3 height 32
click at [158, 260] on div "There's" at bounding box center [142, 259] width 71 height 29
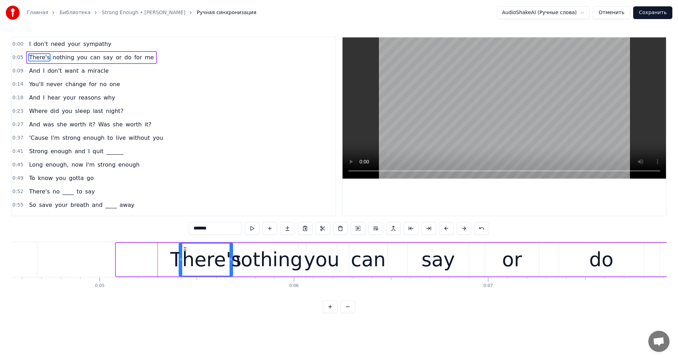
drag, startPoint x: 154, startPoint y: 255, endPoint x: 184, endPoint y: 261, distance: 30.6
click at [184, 261] on div "There's" at bounding box center [205, 260] width 53 height 32
click at [528, 115] on video at bounding box center [504, 107] width 323 height 141
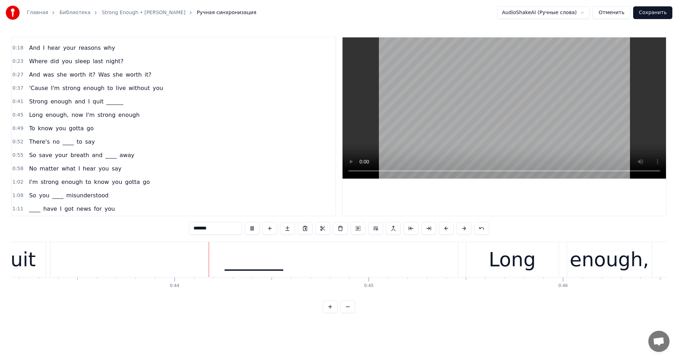
scroll to position [71, 0]
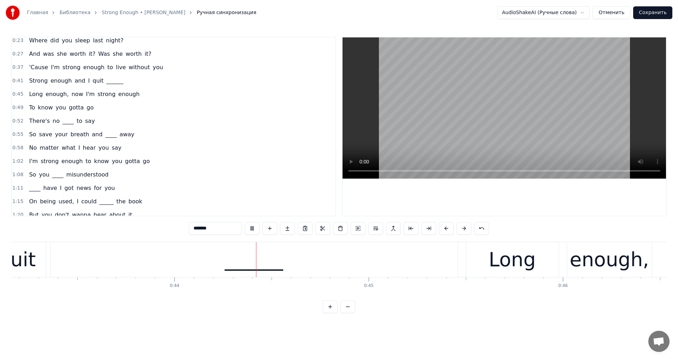
click at [474, 129] on video at bounding box center [504, 107] width 323 height 141
click at [74, 82] on span "and" at bounding box center [80, 81] width 12 height 8
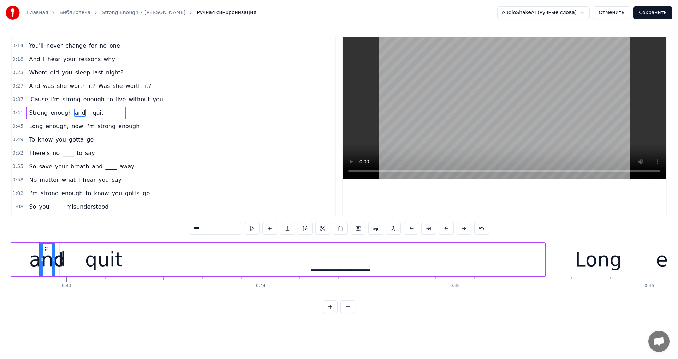
scroll to position [0, 8289]
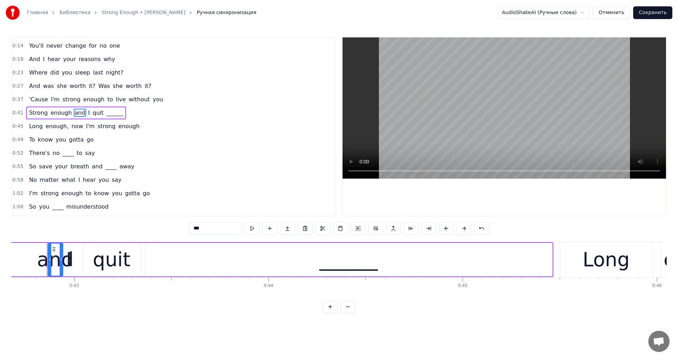
click at [205, 263] on div "______" at bounding box center [348, 260] width 407 height 34
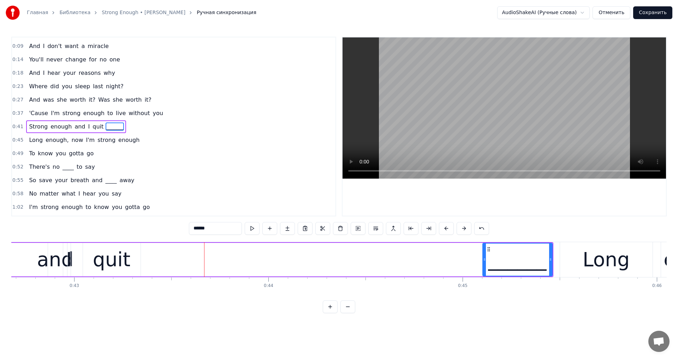
drag, startPoint x: 147, startPoint y: 257, endPoint x: 485, endPoint y: 266, distance: 337.7
click at [485, 266] on div at bounding box center [484, 260] width 3 height 32
drag, startPoint x: 93, startPoint y: 257, endPoint x: 83, endPoint y: 252, distance: 11.7
click at [94, 257] on div "quit" at bounding box center [112, 260] width 58 height 34
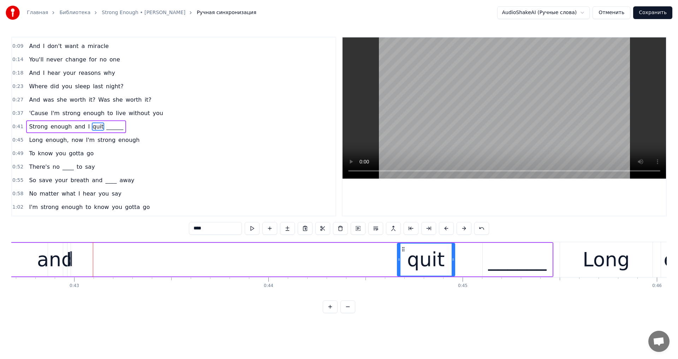
drag, startPoint x: 90, startPoint y: 249, endPoint x: 404, endPoint y: 289, distance: 316.8
click at [404, 289] on div "I don't need your sympathy There's nothing you can say or do for me And I don't…" at bounding box center [338, 268] width 655 height 53
click at [69, 262] on div "I" at bounding box center [69, 259] width 6 height 29
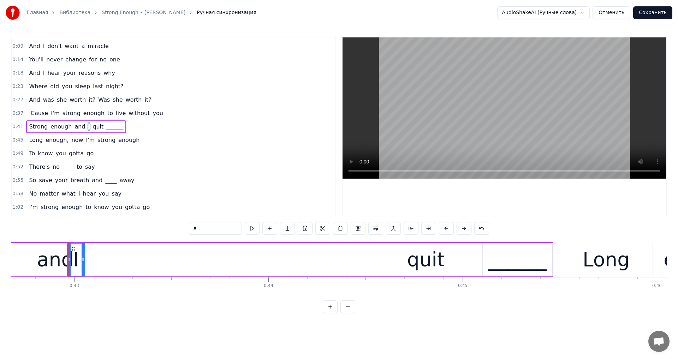
drag, startPoint x: 70, startPoint y: 262, endPoint x: 77, endPoint y: 262, distance: 7.1
click at [84, 263] on div at bounding box center [83, 260] width 3 height 32
drag, startPoint x: 111, startPoint y: 256, endPoint x: 294, endPoint y: 272, distance: 184.0
click at [294, 272] on div "I" at bounding box center [295, 260] width 17 height 32
click at [53, 257] on div "and" at bounding box center [55, 259] width 36 height 29
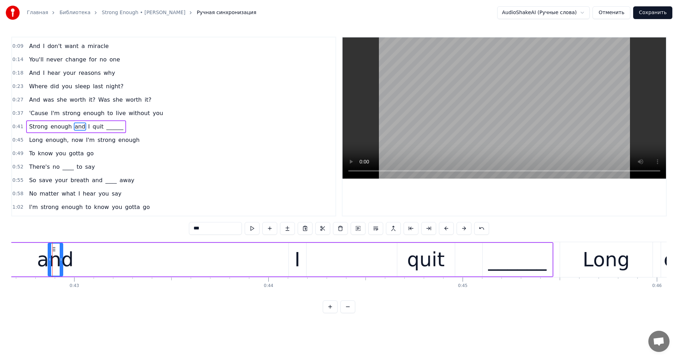
drag, startPoint x: 62, startPoint y: 260, endPoint x: 119, endPoint y: 263, distance: 57.6
click at [63, 264] on div at bounding box center [61, 260] width 3 height 32
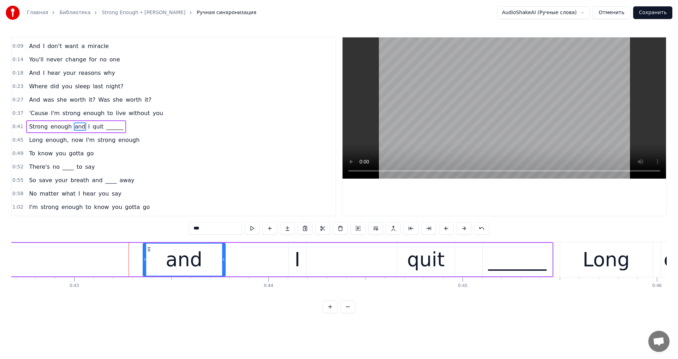
drag, startPoint x: 54, startPoint y: 250, endPoint x: 149, endPoint y: 262, distance: 95.8
click at [149, 262] on div "and" at bounding box center [184, 260] width 82 height 32
click at [296, 261] on div "I" at bounding box center [298, 259] width 6 height 29
type input "*"
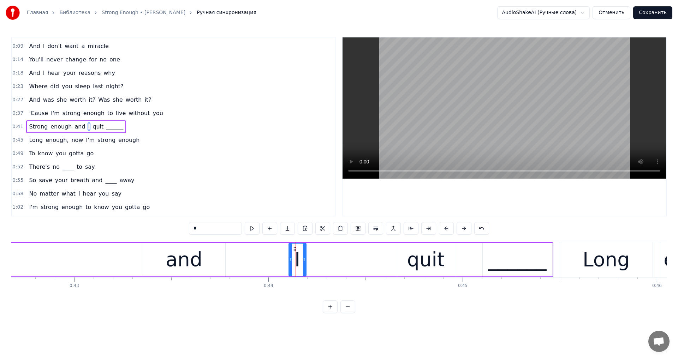
drag, startPoint x: 296, startPoint y: 251, endPoint x: 289, endPoint y: 251, distance: 7.1
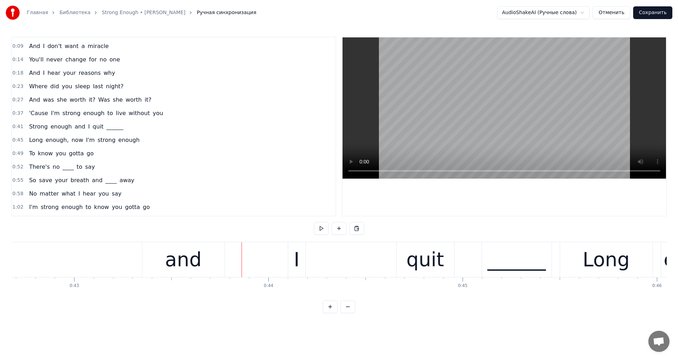
click at [296, 251] on div "I" at bounding box center [297, 259] width 6 height 29
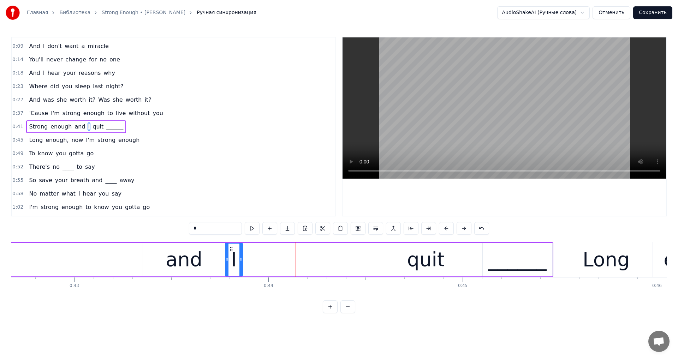
drag, startPoint x: 295, startPoint y: 249, endPoint x: 248, endPoint y: 255, distance: 47.3
click at [233, 251] on icon at bounding box center [231, 249] width 6 height 6
click at [244, 260] on div "Strong enough and I quit ______" at bounding box center [179, 259] width 747 height 35
click at [239, 260] on div "I" at bounding box center [234, 260] width 17 height 34
drag, startPoint x: 242, startPoint y: 259, endPoint x: 311, endPoint y: 266, distance: 68.9
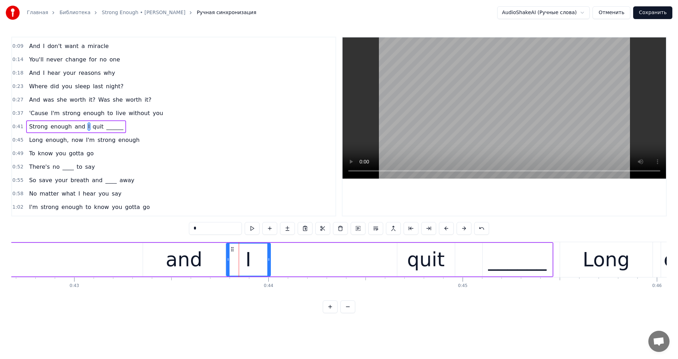
click at [268, 262] on div at bounding box center [268, 260] width 3 height 32
click at [448, 266] on div "quit" at bounding box center [426, 260] width 58 height 34
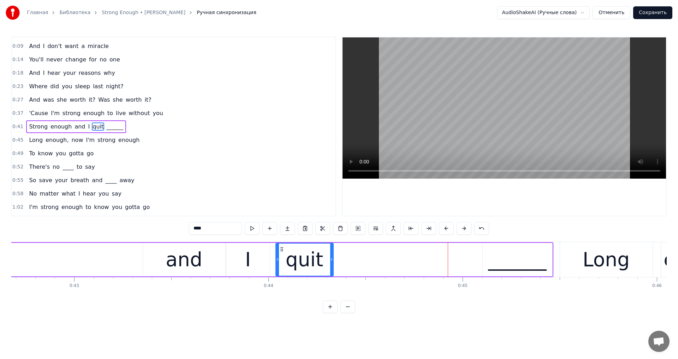
drag, startPoint x: 379, startPoint y: 250, endPoint x: 282, endPoint y: 252, distance: 96.4
click at [282, 252] on div "quit" at bounding box center [304, 260] width 57 height 32
click at [512, 260] on div "______" at bounding box center [517, 259] width 58 height 29
type input "******"
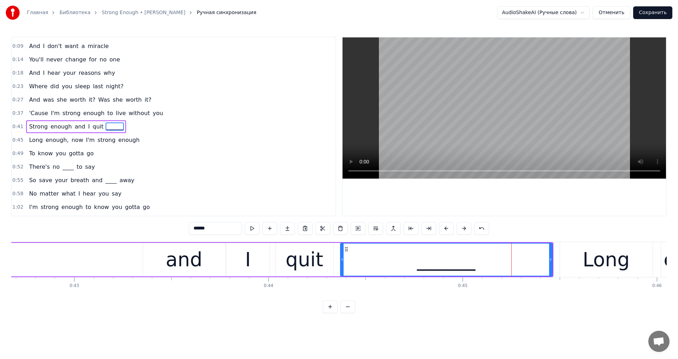
drag, startPoint x: 485, startPoint y: 260, endPoint x: 342, endPoint y: 263, distance: 142.3
click at [342, 263] on div at bounding box center [342, 260] width 3 height 32
click at [429, 137] on video at bounding box center [504, 107] width 323 height 141
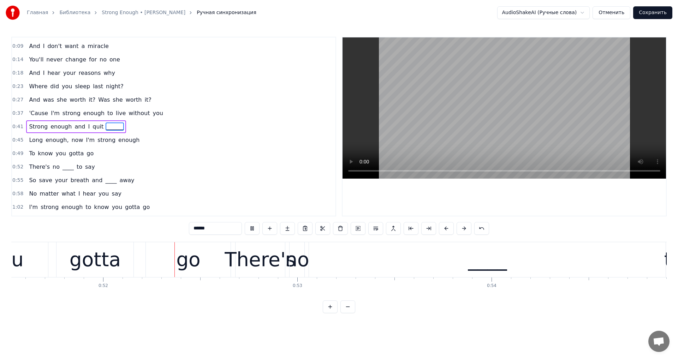
scroll to position [0, 10014]
click at [479, 121] on video at bounding box center [504, 107] width 323 height 141
click at [327, 259] on div "____" at bounding box center [481, 259] width 357 height 35
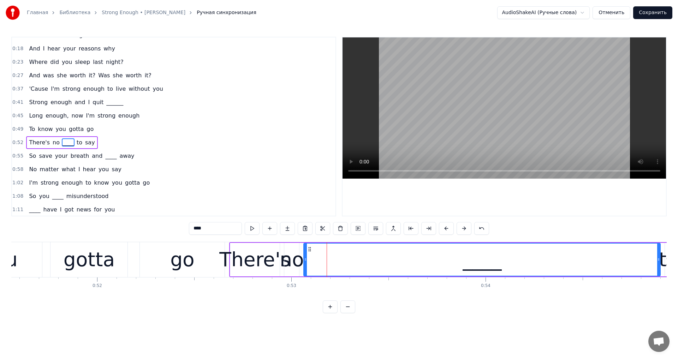
scroll to position [65, 0]
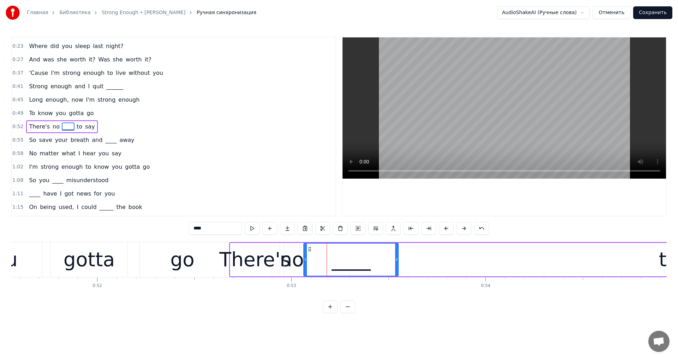
drag, startPoint x: 659, startPoint y: 261, endPoint x: 397, endPoint y: 290, distance: 263.7
click at [397, 290] on div "I don't need your sympathy There's nothing you can say or do for me And I don't…" at bounding box center [338, 268] width 655 height 53
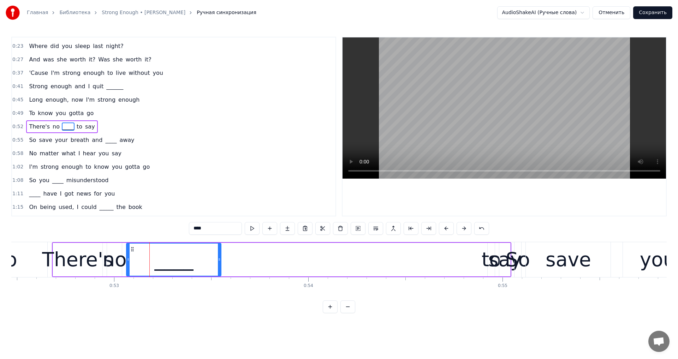
scroll to position [0, 10239]
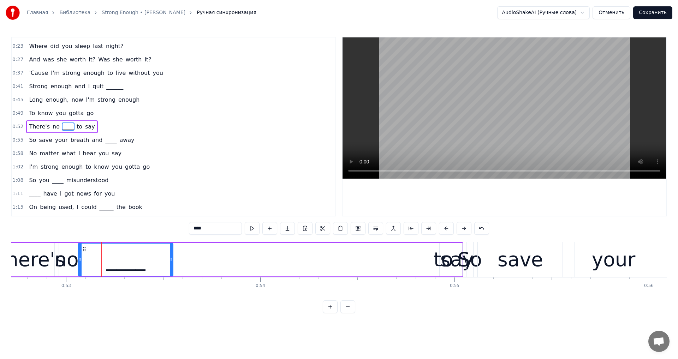
click at [440, 258] on div "to" at bounding box center [443, 259] width 19 height 29
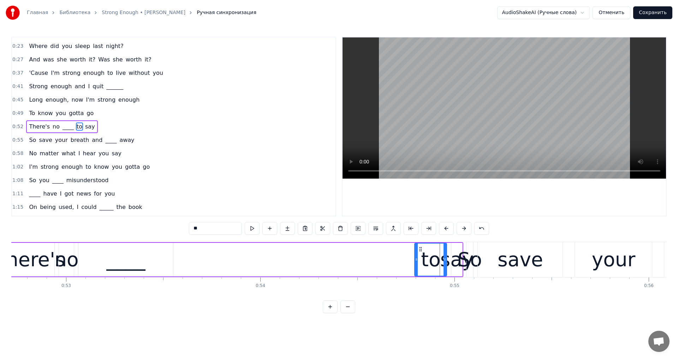
drag, startPoint x: 442, startPoint y: 251, endPoint x: 405, endPoint y: 252, distance: 36.4
click at [415, 252] on div at bounding box center [416, 260] width 3 height 32
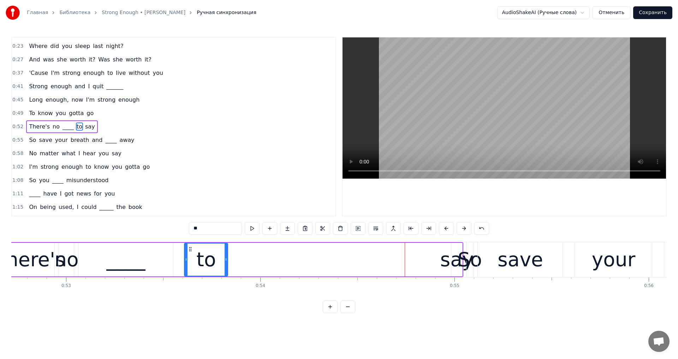
drag, startPoint x: 408, startPoint y: 248, endPoint x: 203, endPoint y: 259, distance: 205.1
click at [187, 260] on div "to" at bounding box center [206, 260] width 43 height 32
drag, startPoint x: 225, startPoint y: 260, endPoint x: 416, endPoint y: 265, distance: 190.4
click at [266, 265] on div "to" at bounding box center [225, 260] width 84 height 34
click at [454, 264] on div "say" at bounding box center [457, 259] width 34 height 29
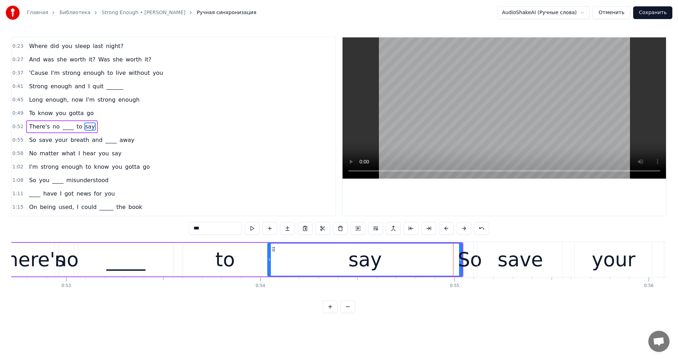
drag, startPoint x: 454, startPoint y: 260, endPoint x: 270, endPoint y: 265, distance: 183.7
click at [270, 265] on div at bounding box center [269, 260] width 3 height 32
click at [457, 272] on div "say" at bounding box center [365, 260] width 194 height 32
drag, startPoint x: 273, startPoint y: 247, endPoint x: 251, endPoint y: 248, distance: 21.9
click at [251, 248] on icon at bounding box center [252, 249] width 6 height 6
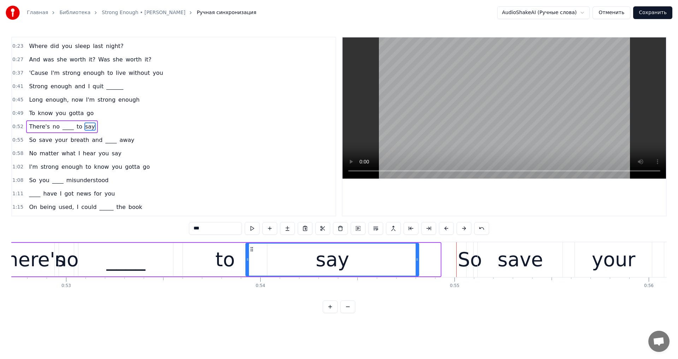
drag, startPoint x: 439, startPoint y: 258, endPoint x: 418, endPoint y: 261, distance: 21.7
click at [418, 261] on icon at bounding box center [417, 260] width 3 height 6
drag, startPoint x: 267, startPoint y: 261, endPoint x: 273, endPoint y: 261, distance: 6.7
click at [273, 261] on icon at bounding box center [274, 260] width 3 height 6
click at [481, 149] on video at bounding box center [504, 107] width 323 height 141
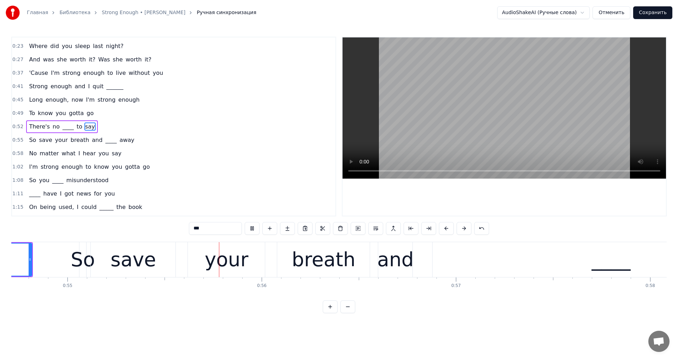
scroll to position [0, 10645]
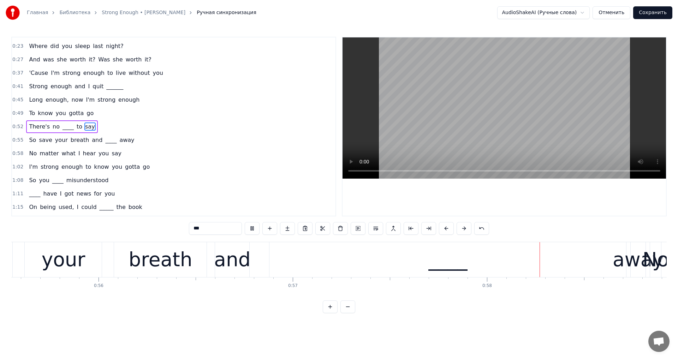
click at [495, 129] on video at bounding box center [504, 107] width 323 height 141
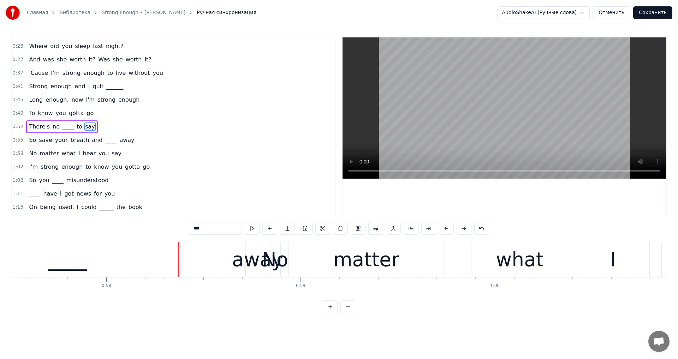
scroll to position [0, 11122]
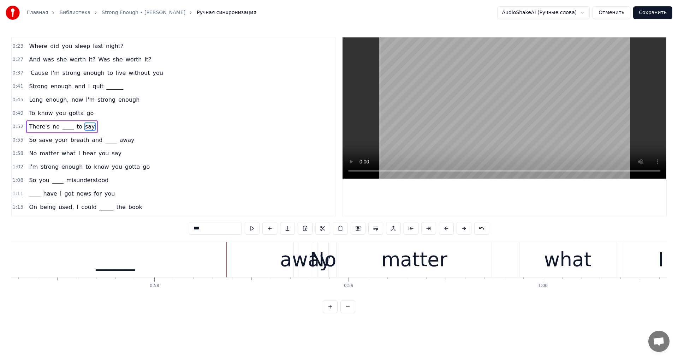
drag, startPoint x: 147, startPoint y: 252, endPoint x: 209, endPoint y: 263, distance: 62.4
click at [147, 252] on div "____" at bounding box center [115, 259] width 357 height 35
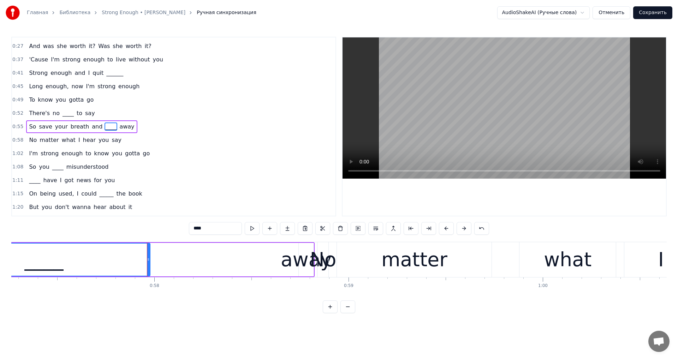
drag, startPoint x: 292, startPoint y: 264, endPoint x: 148, endPoint y: 269, distance: 144.5
click at [148, 269] on div at bounding box center [148, 260] width 3 height 32
click at [303, 261] on div "away" at bounding box center [306, 259] width 51 height 29
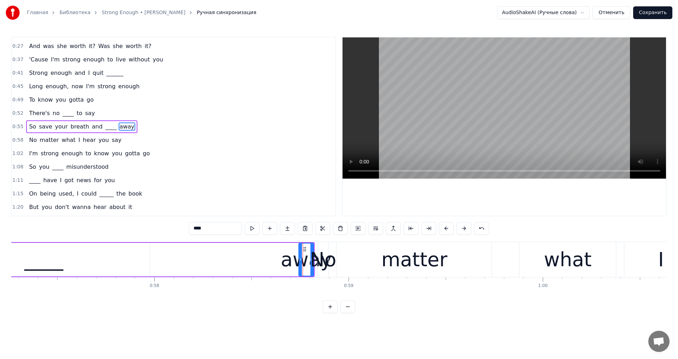
click at [299, 261] on div "away" at bounding box center [306, 259] width 51 height 29
drag, startPoint x: 301, startPoint y: 261, endPoint x: 258, endPoint y: 263, distance: 42.1
click at [261, 263] on div at bounding box center [262, 260] width 3 height 32
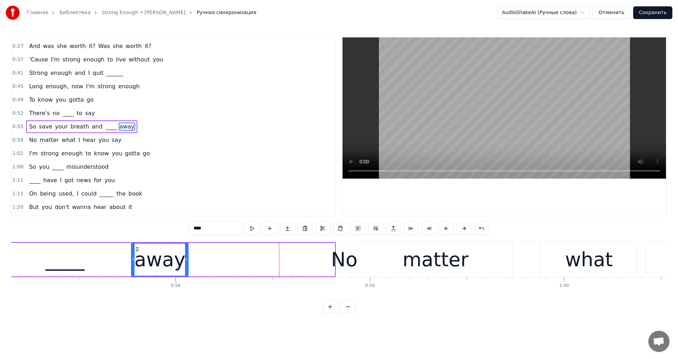
scroll to position [0, 11099]
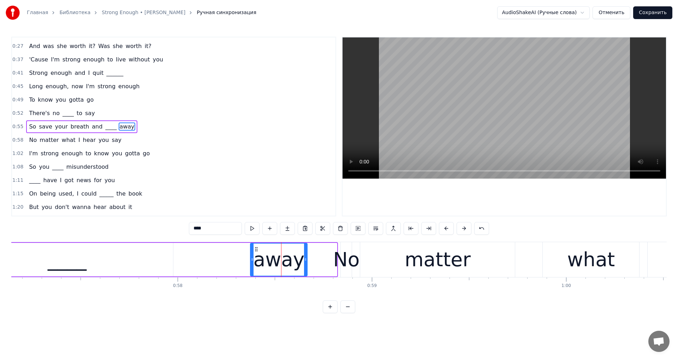
drag, startPoint x: 262, startPoint y: 247, endPoint x: 256, endPoint y: 255, distance: 9.8
click at [256, 255] on div "away" at bounding box center [279, 260] width 56 height 32
click at [483, 124] on video at bounding box center [504, 107] width 323 height 141
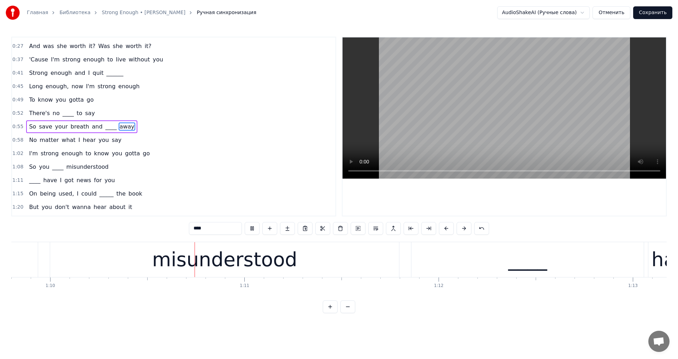
scroll to position [0, 13583]
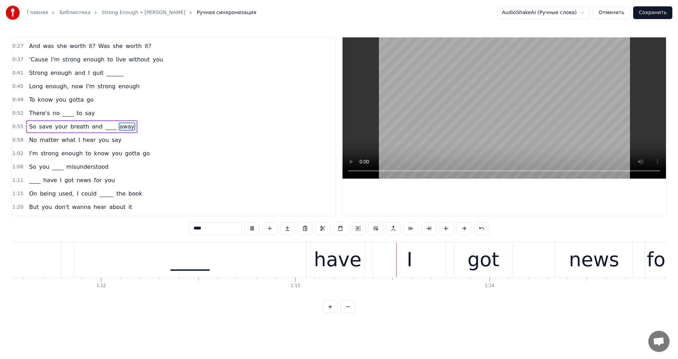
click at [546, 99] on video at bounding box center [504, 107] width 323 height 141
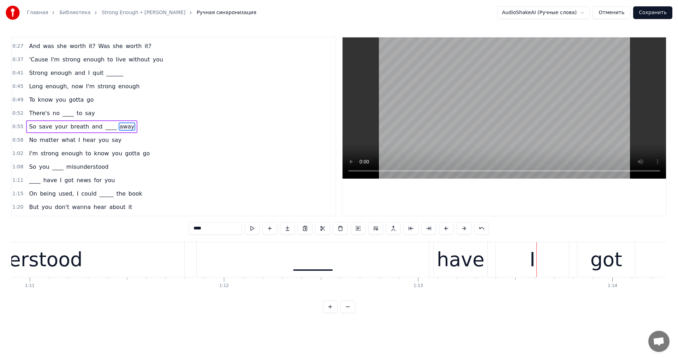
scroll to position [0, 13628]
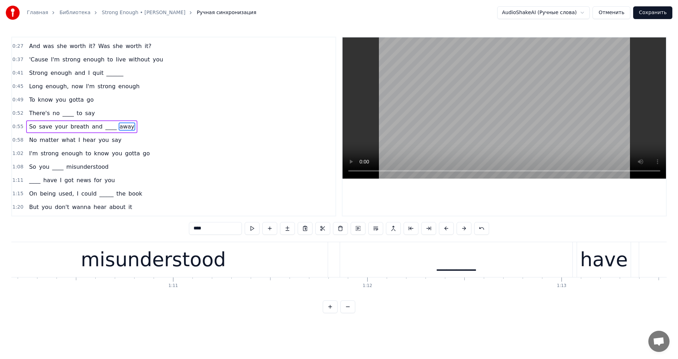
click at [442, 261] on div "____" at bounding box center [456, 259] width 39 height 29
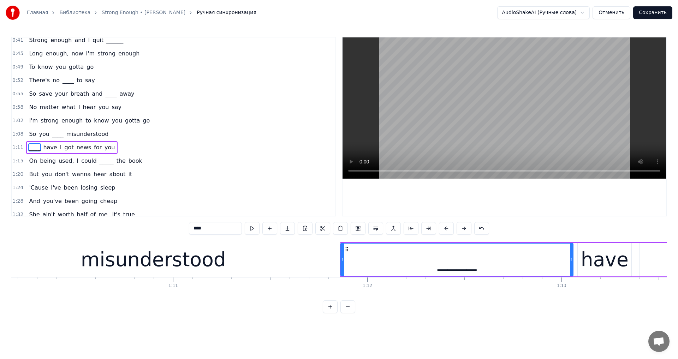
scroll to position [132, 0]
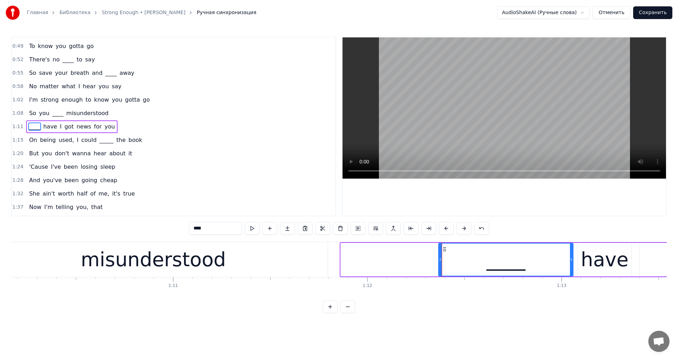
drag, startPoint x: 342, startPoint y: 261, endPoint x: 440, endPoint y: 266, distance: 98.0
click at [440, 266] on div at bounding box center [440, 260] width 3 height 32
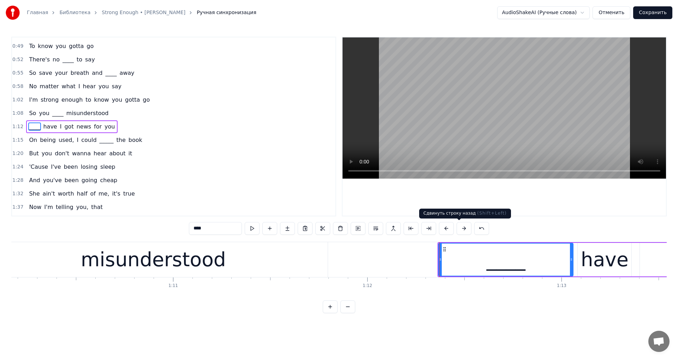
click at [483, 107] on video at bounding box center [504, 107] width 323 height 141
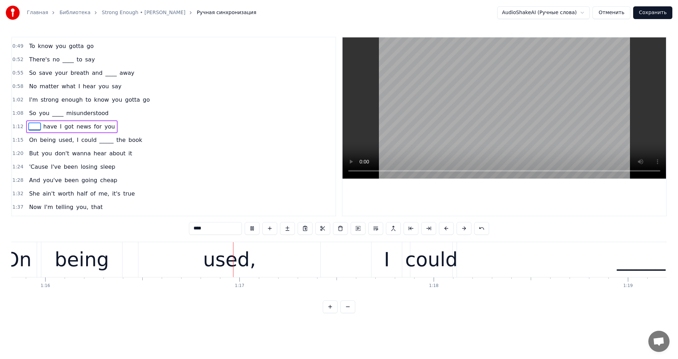
scroll to position [0, 14813]
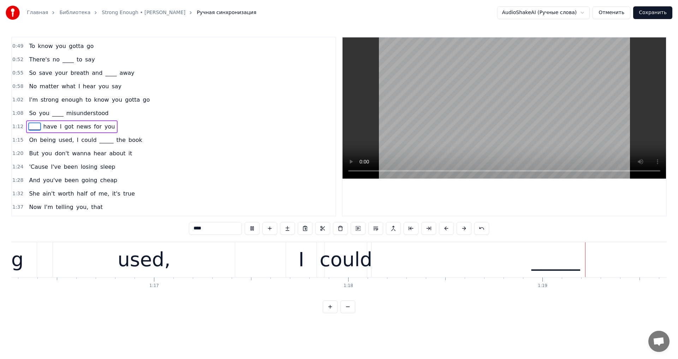
click at [488, 114] on video at bounding box center [504, 107] width 323 height 141
click at [435, 268] on div "_____" at bounding box center [555, 259] width 368 height 35
type input "*****"
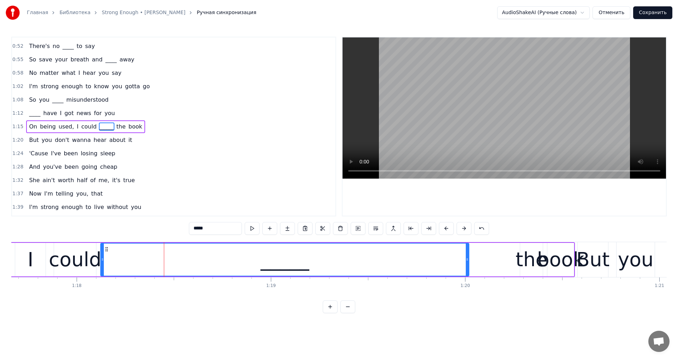
scroll to position [0, 15108]
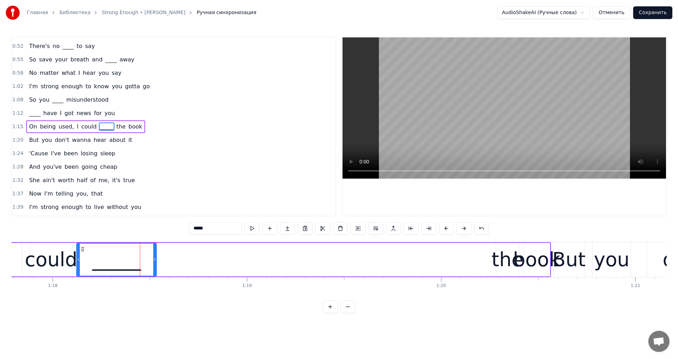
drag, startPoint x: 444, startPoint y: 258, endPoint x: 156, endPoint y: 277, distance: 289.1
click at [156, 277] on div "On being used, I could _____ the book" at bounding box center [84, 259] width 934 height 35
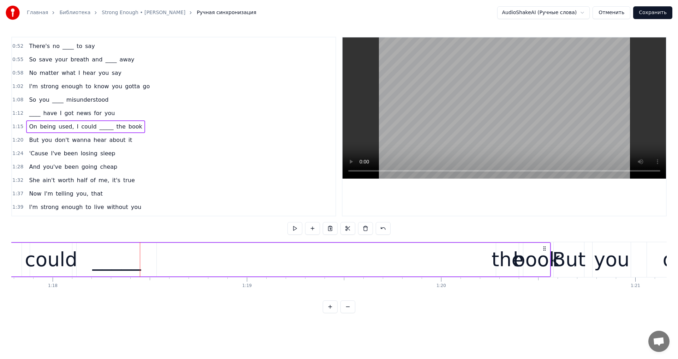
click at [511, 254] on div "the" at bounding box center [508, 259] width 32 height 29
drag, startPoint x: 500, startPoint y: 250, endPoint x: 183, endPoint y: 255, distance: 317.2
click at [171, 255] on div "the" at bounding box center [179, 260] width 22 height 32
drag, startPoint x: 187, startPoint y: 257, endPoint x: 194, endPoint y: 258, distance: 6.9
click at [194, 258] on icon at bounding box center [193, 260] width 3 height 6
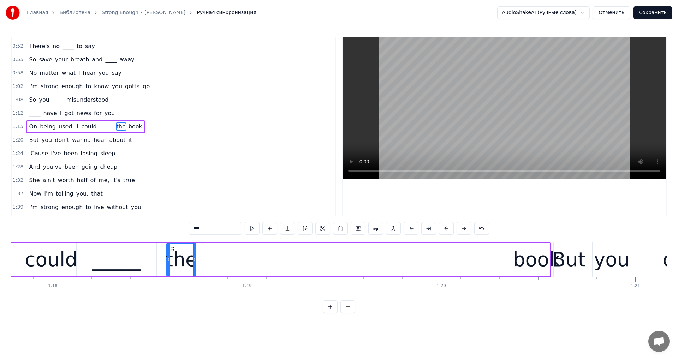
click at [529, 257] on div "book" at bounding box center [536, 259] width 47 height 29
type input "****"
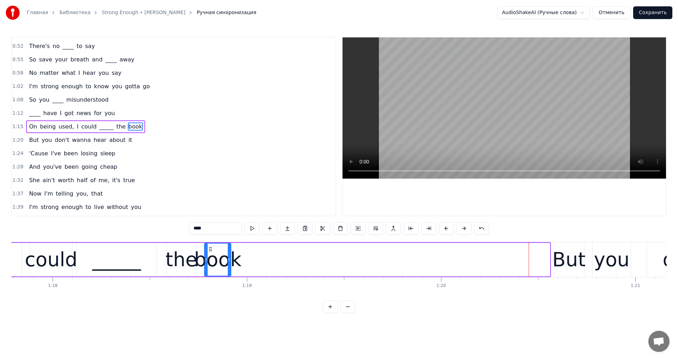
drag, startPoint x: 530, startPoint y: 250, endPoint x: 211, endPoint y: 263, distance: 319.1
click at [211, 263] on div "book" at bounding box center [218, 260] width 26 height 32
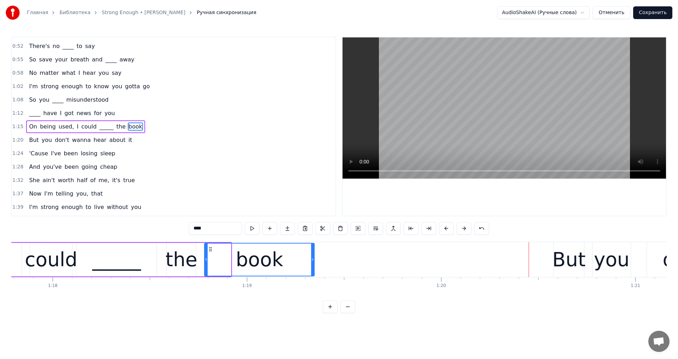
drag, startPoint x: 230, startPoint y: 261, endPoint x: 314, endPoint y: 261, distance: 83.3
click at [314, 261] on icon at bounding box center [312, 260] width 3 height 6
click at [500, 114] on video at bounding box center [504, 107] width 323 height 141
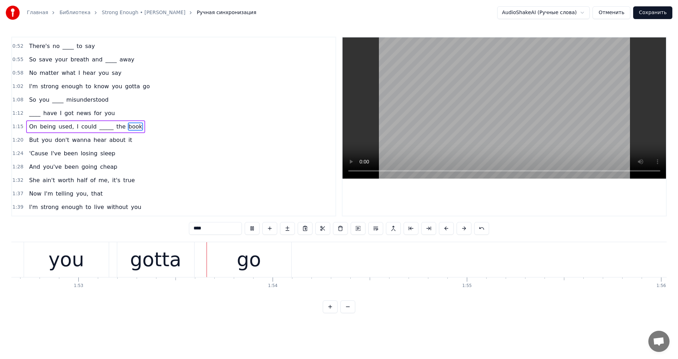
scroll to position [0, 21904]
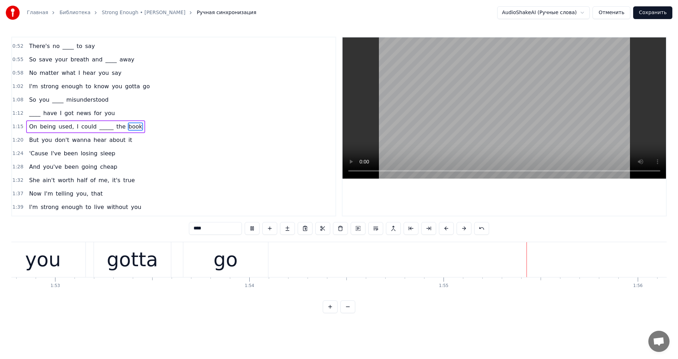
click at [482, 121] on video at bounding box center [504, 107] width 323 height 141
click at [652, 14] on button "Сохранить" at bounding box center [652, 12] width 39 height 13
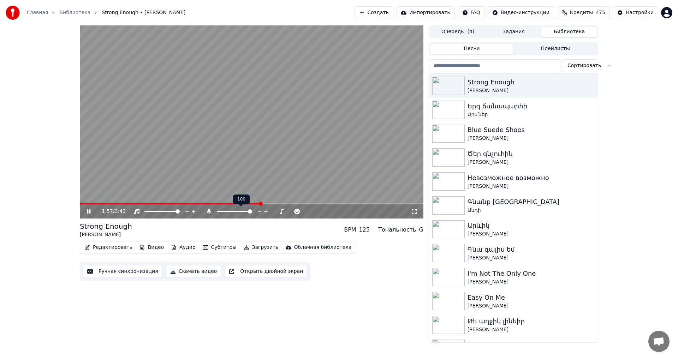
click at [219, 212] on span at bounding box center [234, 211] width 35 height 1
click at [257, 212] on icon at bounding box center [259, 211] width 7 height 7
click at [258, 212] on icon at bounding box center [259, 211] width 7 height 7
click at [155, 203] on span at bounding box center [174, 203] width 188 height 1
click at [197, 154] on video at bounding box center [252, 121] width 344 height 193
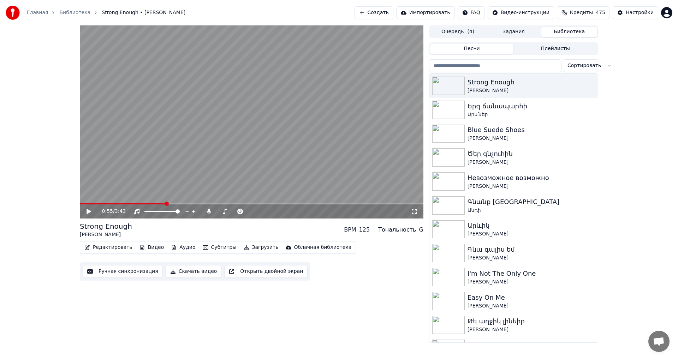
click at [241, 251] on button "Загрузить" at bounding box center [261, 248] width 41 height 10
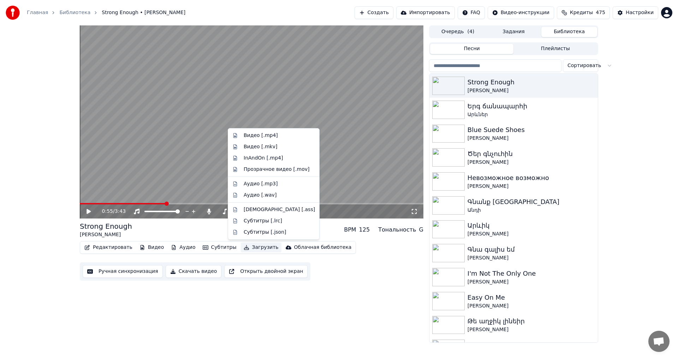
click at [97, 204] on span at bounding box center [123, 203] width 86 height 1
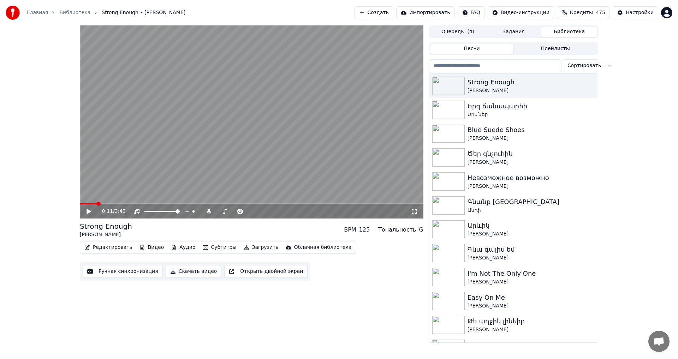
click at [202, 150] on video at bounding box center [252, 121] width 344 height 193
click at [241, 249] on button "Загрузить" at bounding box center [261, 248] width 41 height 10
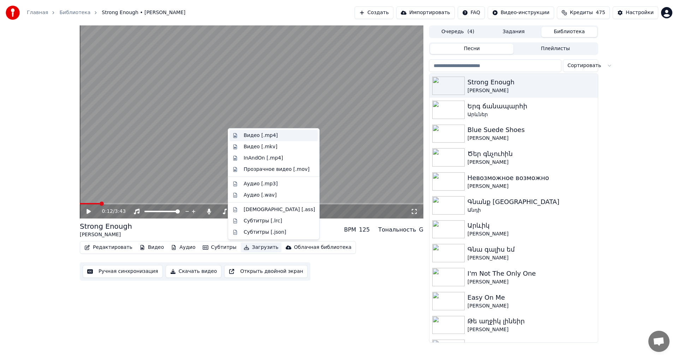
click at [281, 139] on div "Видео [.mp4]" at bounding box center [279, 135] width 71 height 7
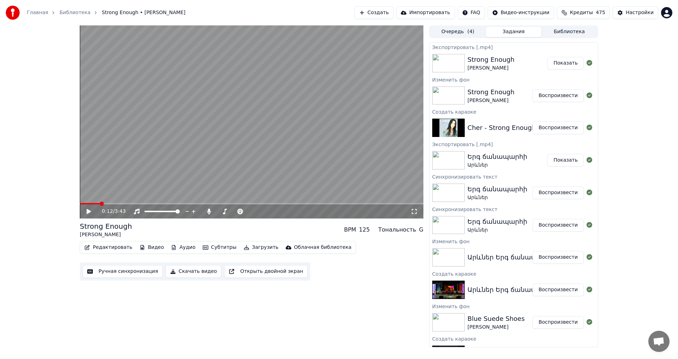
click at [562, 67] on button "Показать" at bounding box center [565, 63] width 36 height 13
click at [369, 16] on button "Создать" at bounding box center [374, 12] width 39 height 13
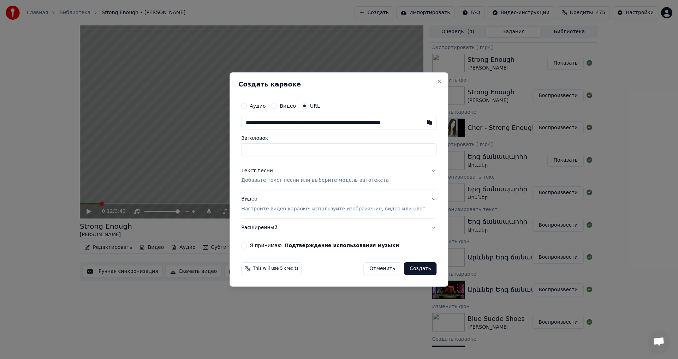
scroll to position [0, 31]
type input "**********"
click at [277, 182] on p "Добавьте текст песни или выберите модель автотекста" at bounding box center [315, 180] width 148 height 7
type input "**********"
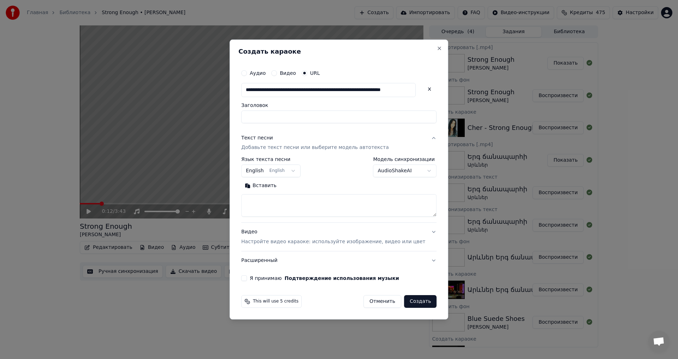
type input "**********"
click at [383, 176] on body "Главная Библиотека Strong Enough • Cher Создать Импортировать FAQ Видео-инструк…" at bounding box center [339, 179] width 678 height 359
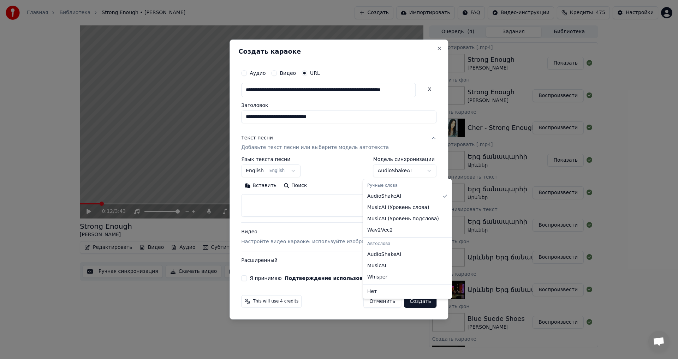
select select "**********"
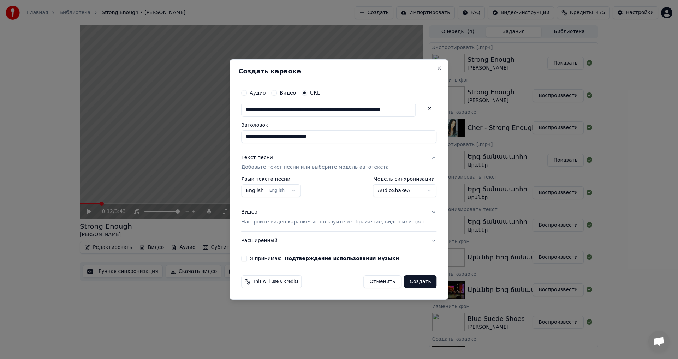
click at [285, 190] on button "English English" at bounding box center [270, 191] width 59 height 13
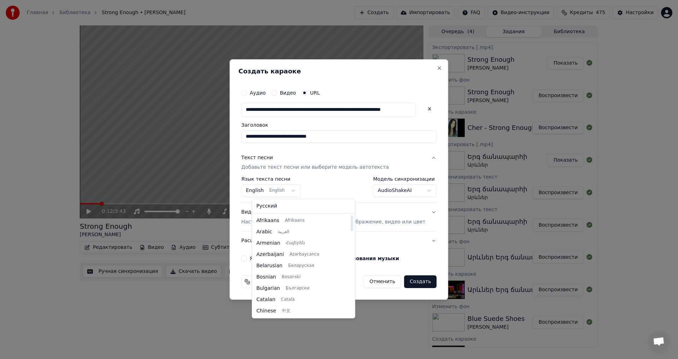
select select "**"
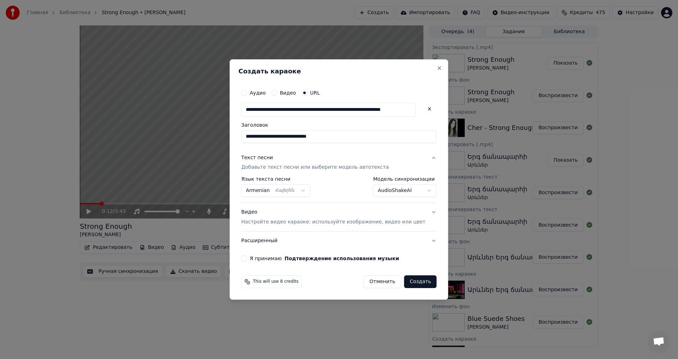
click at [408, 280] on button "Создать" at bounding box center [420, 281] width 32 height 13
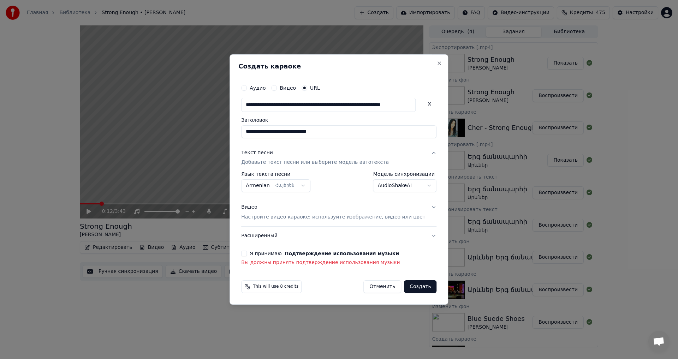
click at [247, 251] on button "Я принимаю Подтверждение использования музыки" at bounding box center [244, 254] width 6 height 6
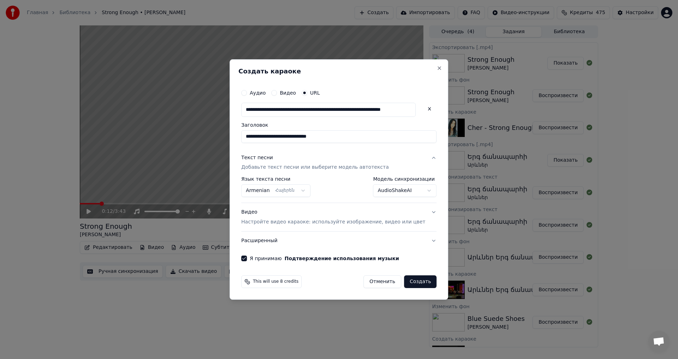
click at [411, 281] on button "Создать" at bounding box center [420, 281] width 32 height 13
select select "**********"
select select
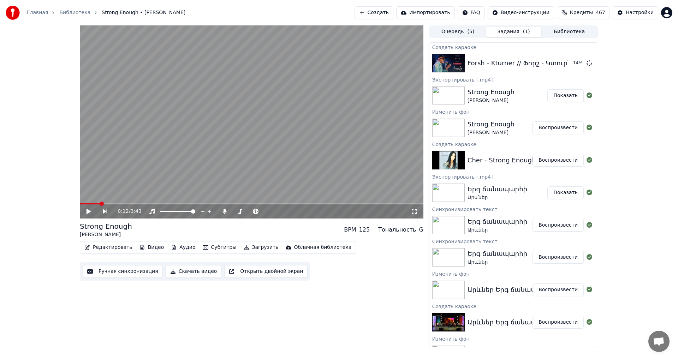
click at [630, 126] on div "0:12 / 3:43 Strong Enough Cher BPM 125 Тональность G Редактировать Видео Аудио …" at bounding box center [339, 186] width 678 height 322
click at [386, 260] on div "Редактировать Видео Аудио Субтитры Загрузить Облачная библиотека Ручная синхрон…" at bounding box center [252, 261] width 344 height 40
click at [545, 63] on button "Воспроизвести" at bounding box center [558, 63] width 51 height 13
click at [227, 101] on video at bounding box center [252, 121] width 344 height 193
click at [108, 245] on button "Редактировать" at bounding box center [109, 248] width 54 height 10
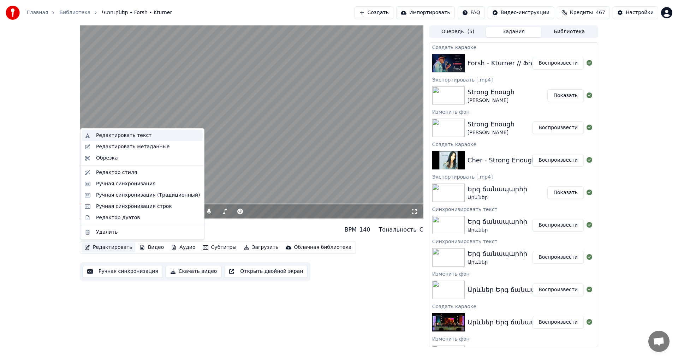
click at [129, 137] on div "Редактировать текст" at bounding box center [123, 135] width 55 height 7
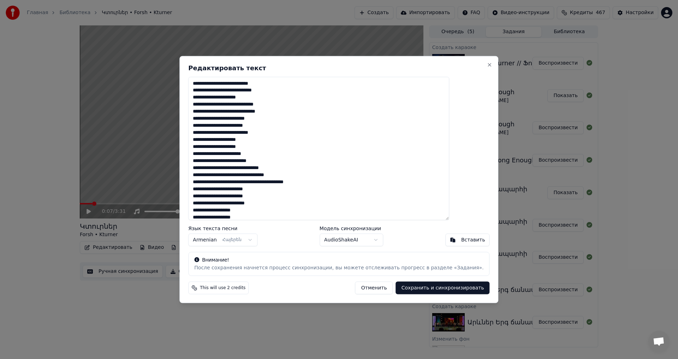
scroll to position [39, 0]
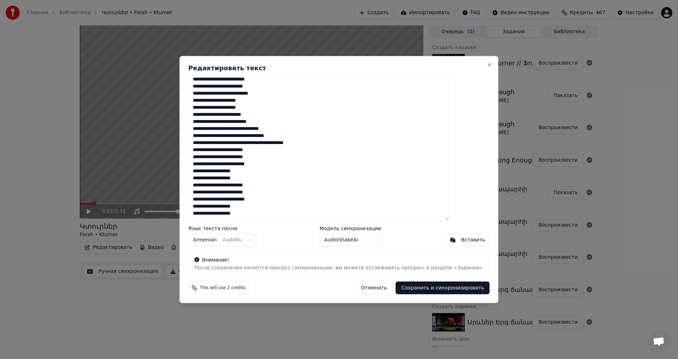
drag, startPoint x: 213, startPoint y: 84, endPoint x: 309, endPoint y: 258, distance: 198.8
click at [308, 258] on div "**********" at bounding box center [338, 180] width 319 height 248
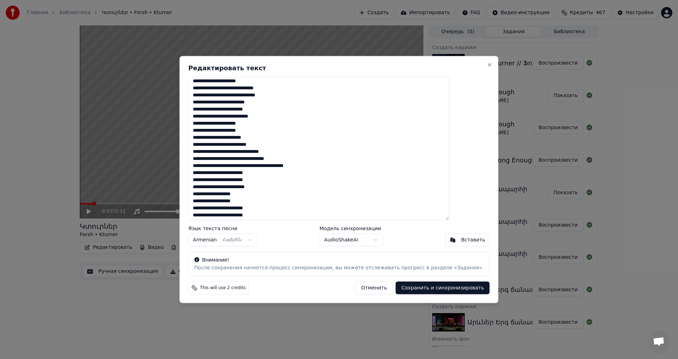
scroll to position [0, 0]
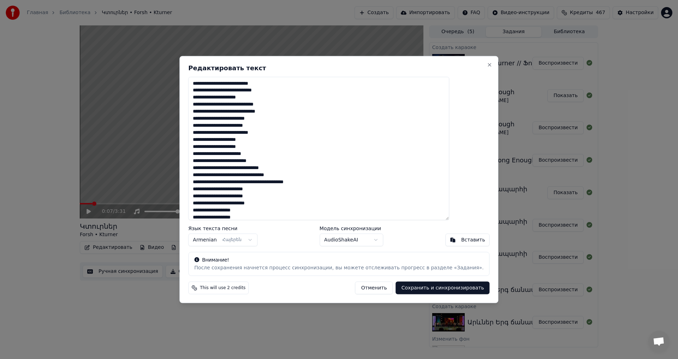
click at [365, 291] on button "Отменить" at bounding box center [374, 288] width 38 height 13
